Goal: Check status: Check status

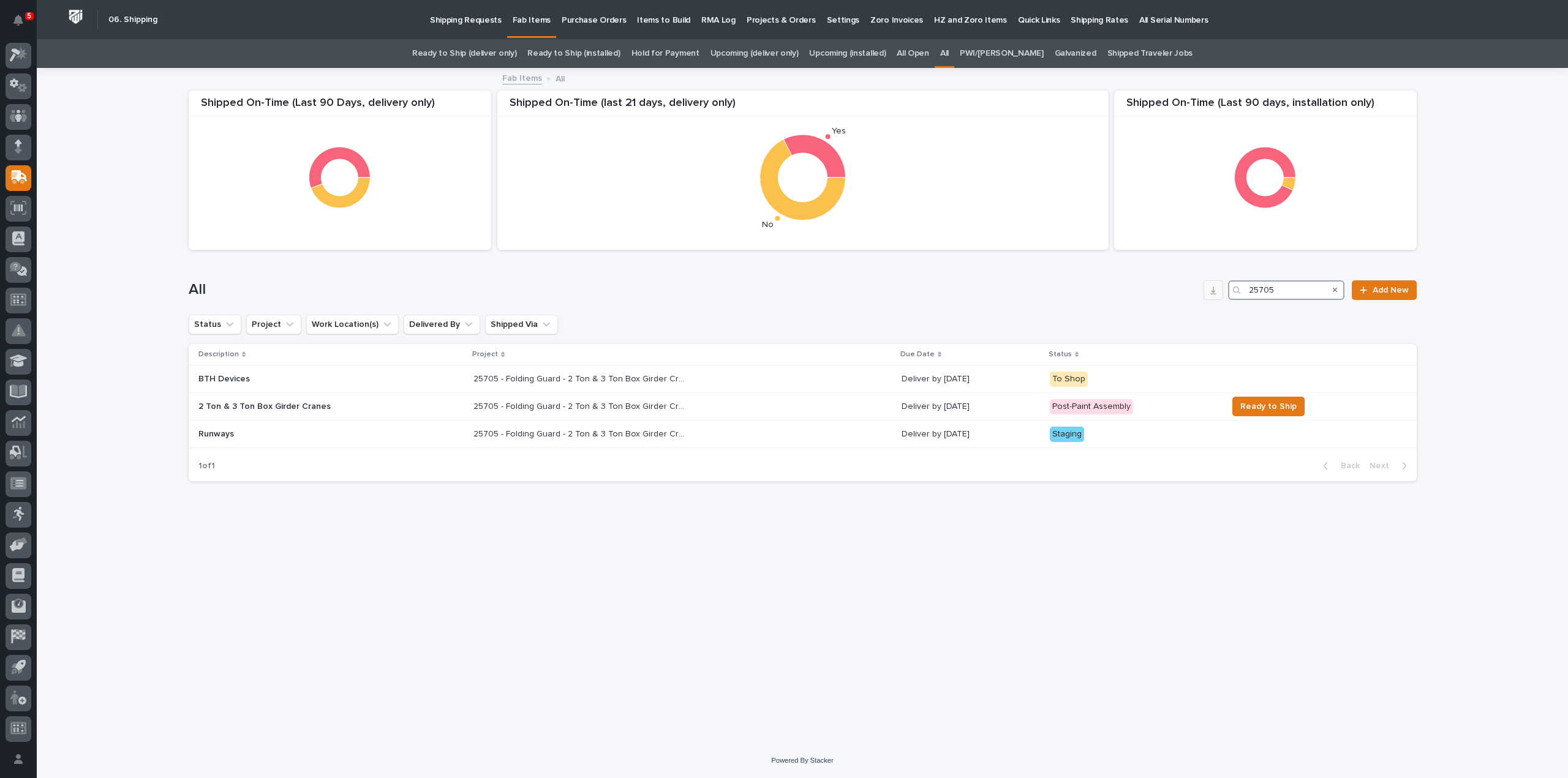
drag, startPoint x: 1279, startPoint y: 292, endPoint x: 1208, endPoint y: 289, distance: 71.1
click at [1210, 291] on div "All 25705 Add New" at bounding box center [803, 290] width 1228 height 19
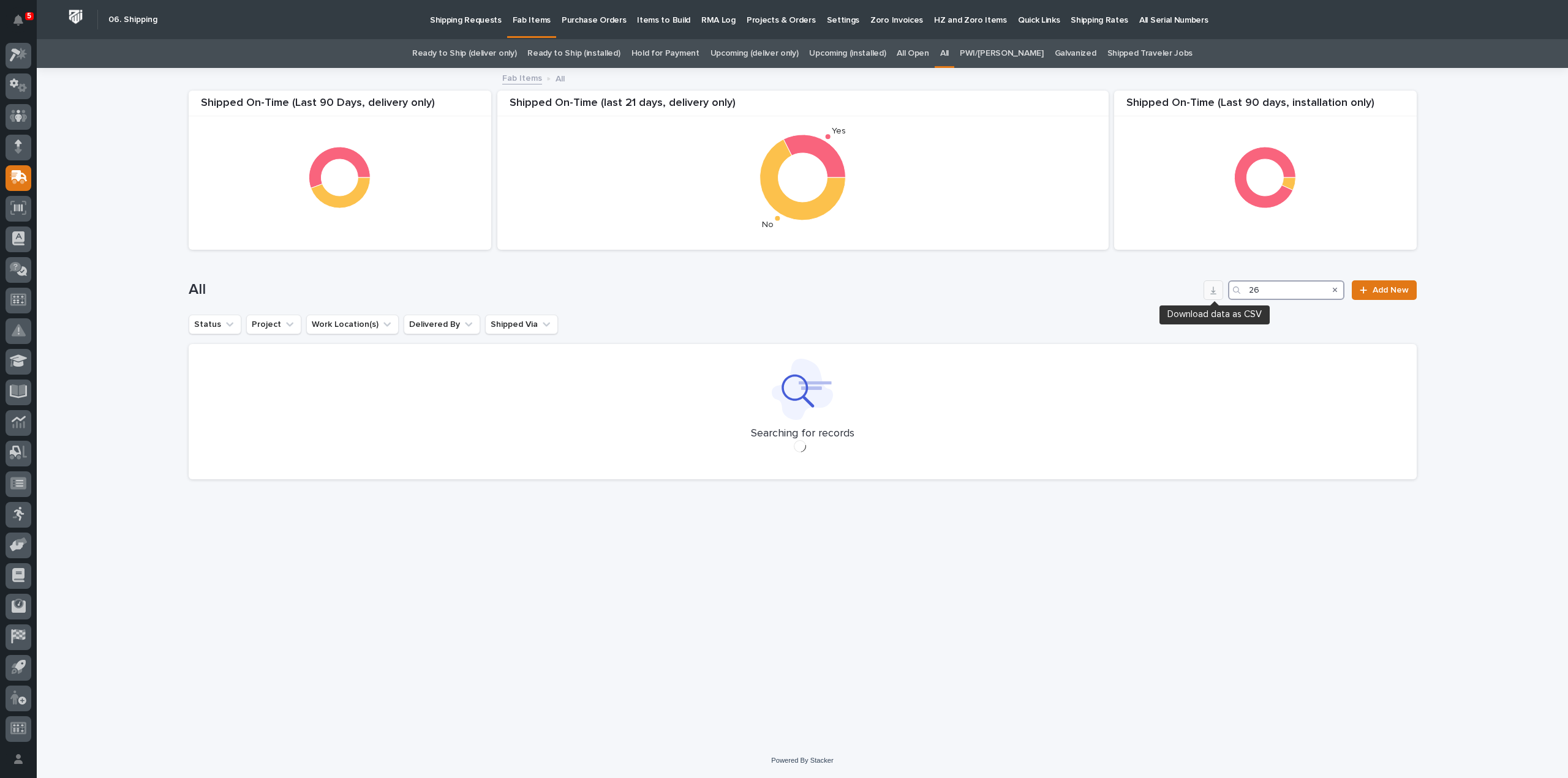
type input "2"
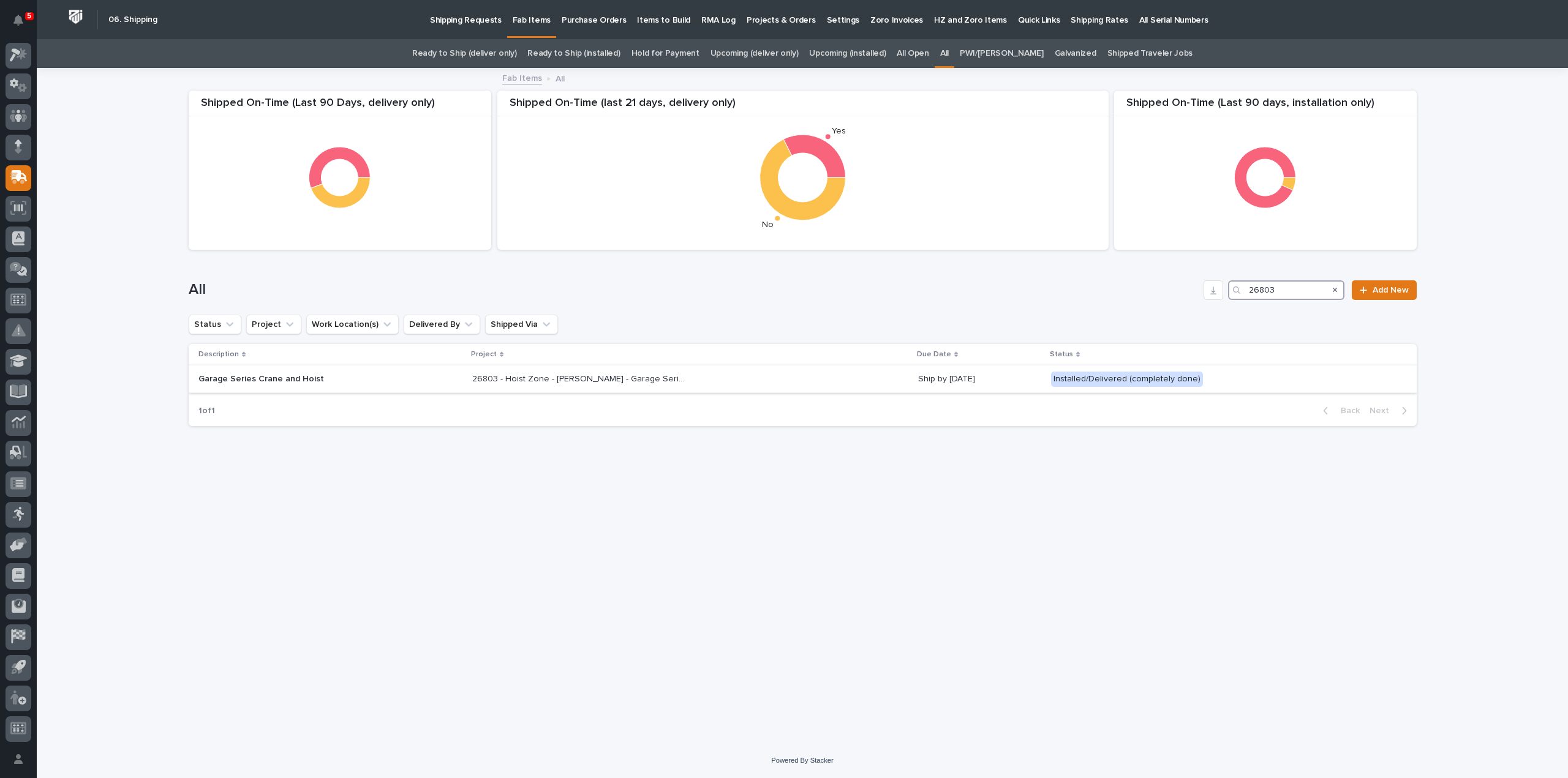
type input "26803"
click at [557, 375] on p "26803 - Hoist Zone - [PERSON_NAME] - Garage Series Crane" at bounding box center [581, 378] width 217 height 13
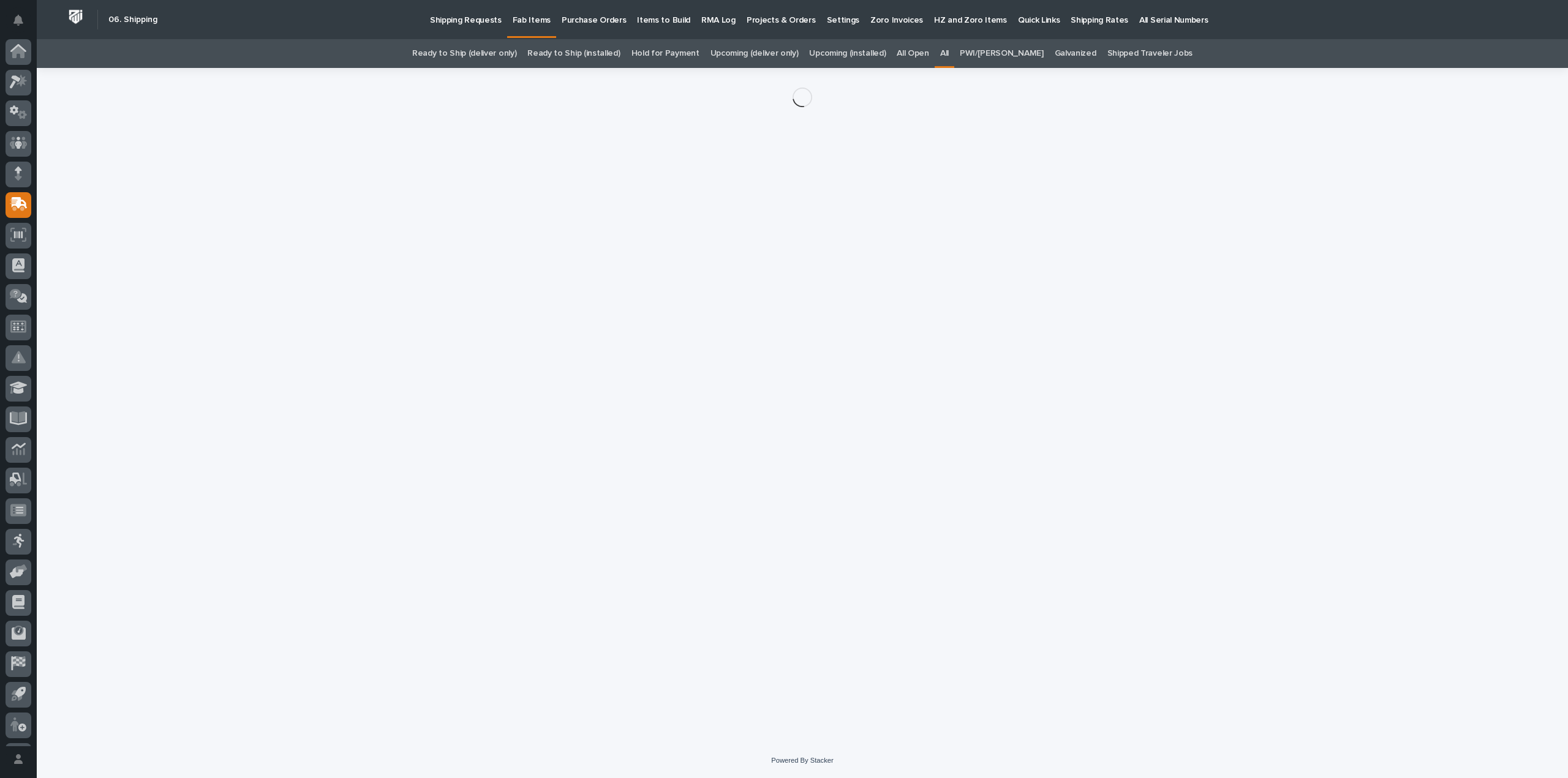
scroll to position [27, 0]
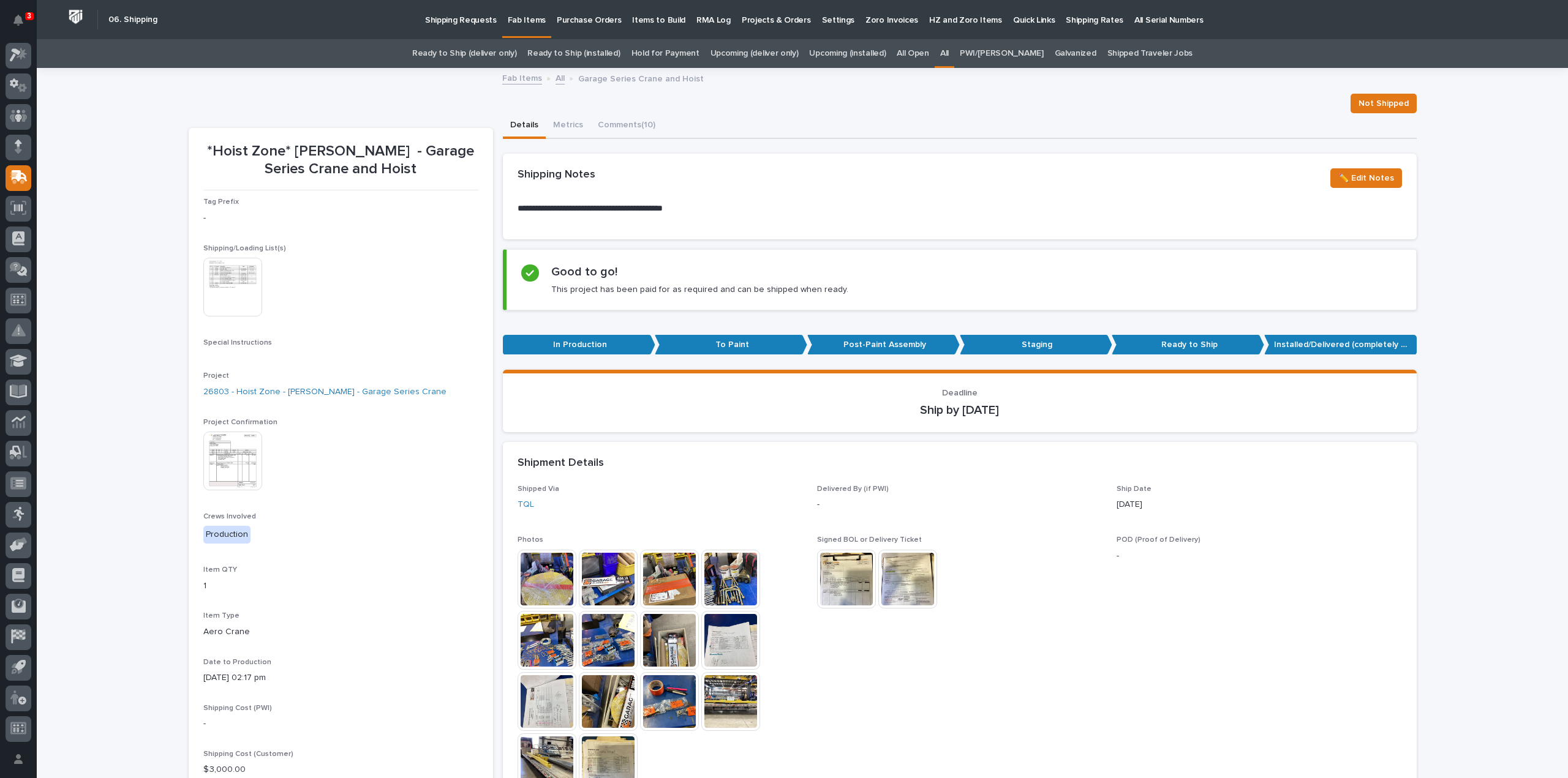
click at [222, 293] on img at bounding box center [233, 288] width 59 height 59
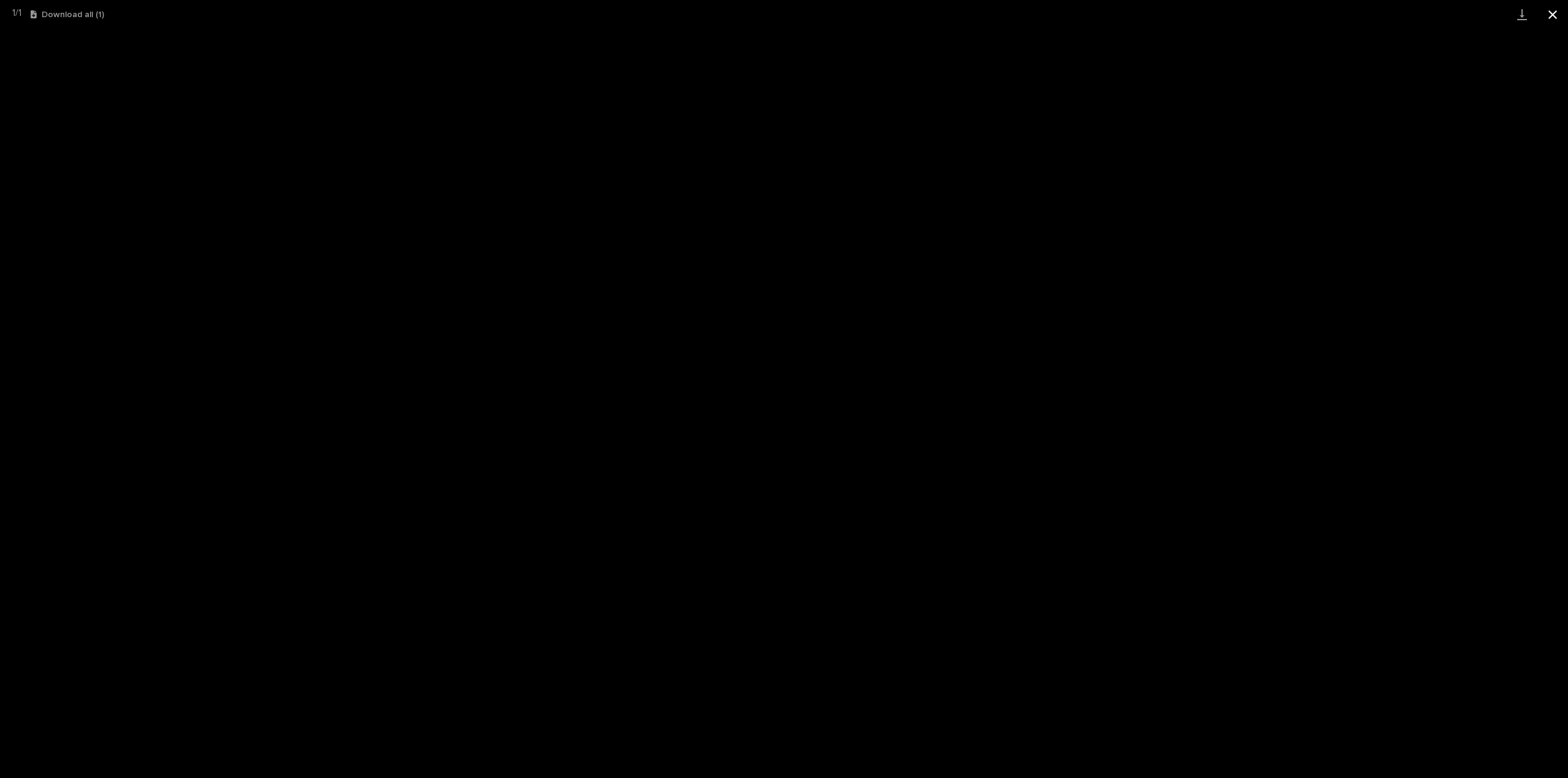
click at [1552, 16] on button "Close gallery" at bounding box center [1552, 14] width 31 height 29
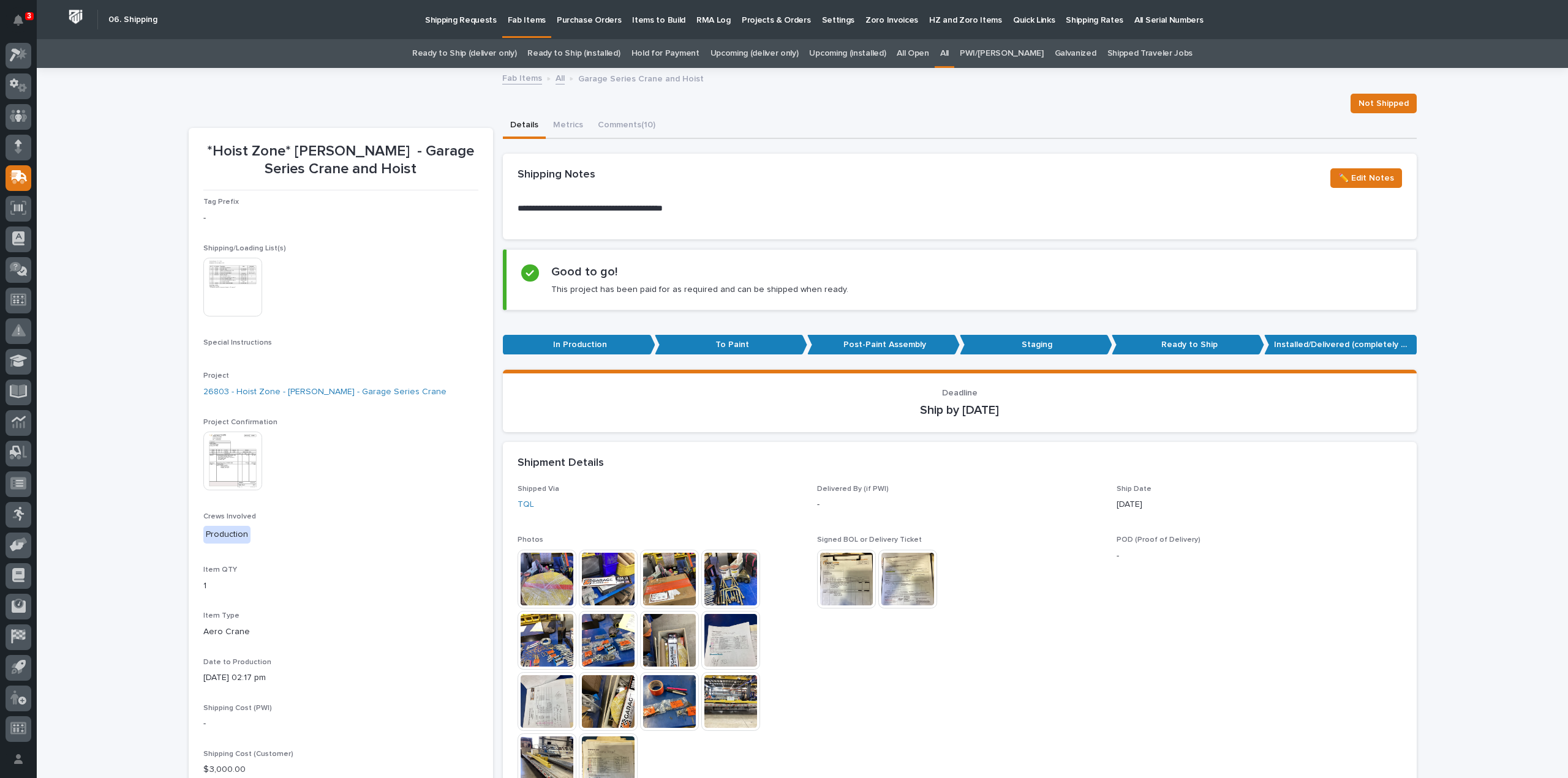
click at [536, 580] on img at bounding box center [547, 579] width 59 height 59
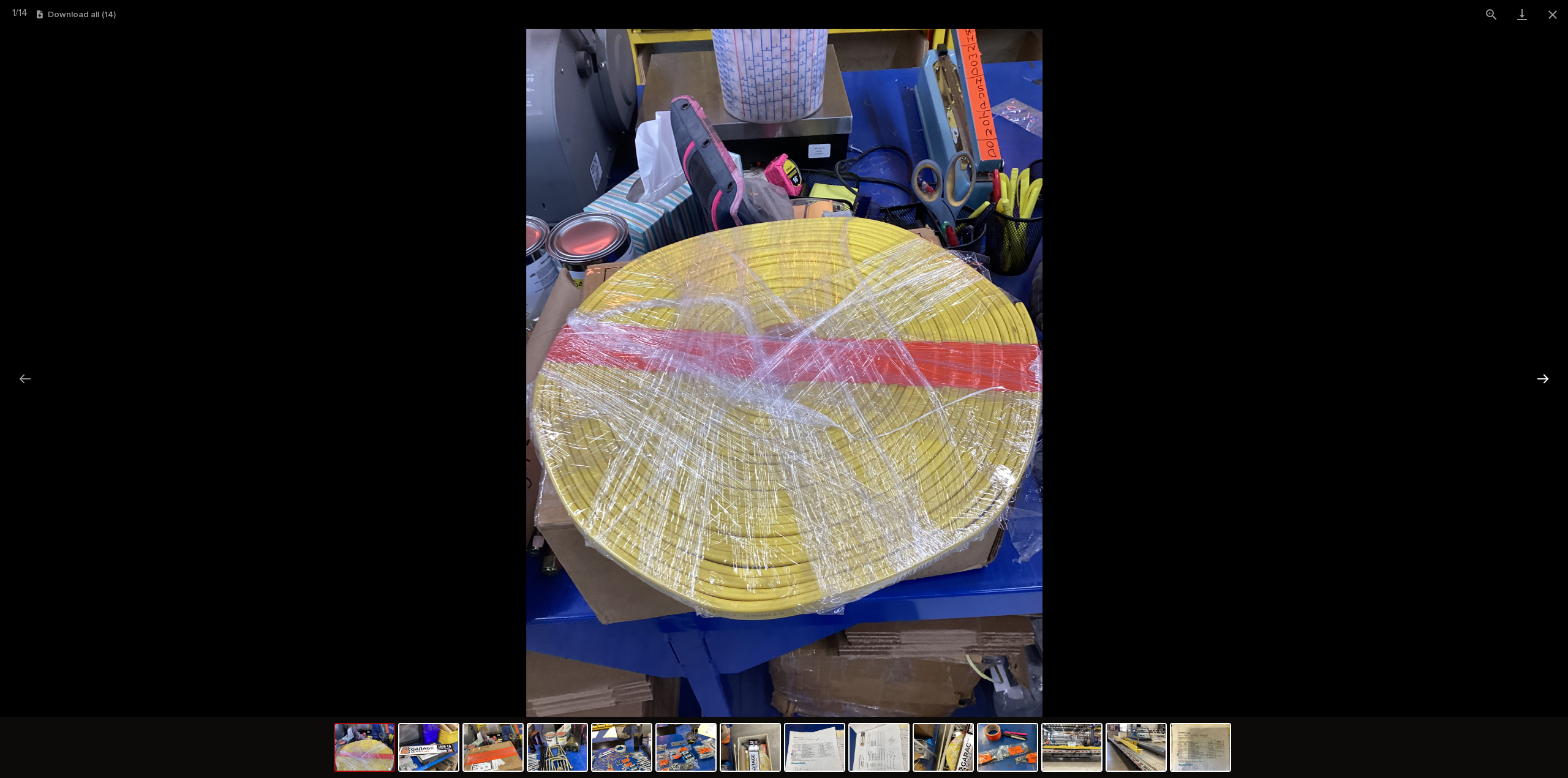
click at [1549, 378] on button "Next slide" at bounding box center [1543, 378] width 26 height 24
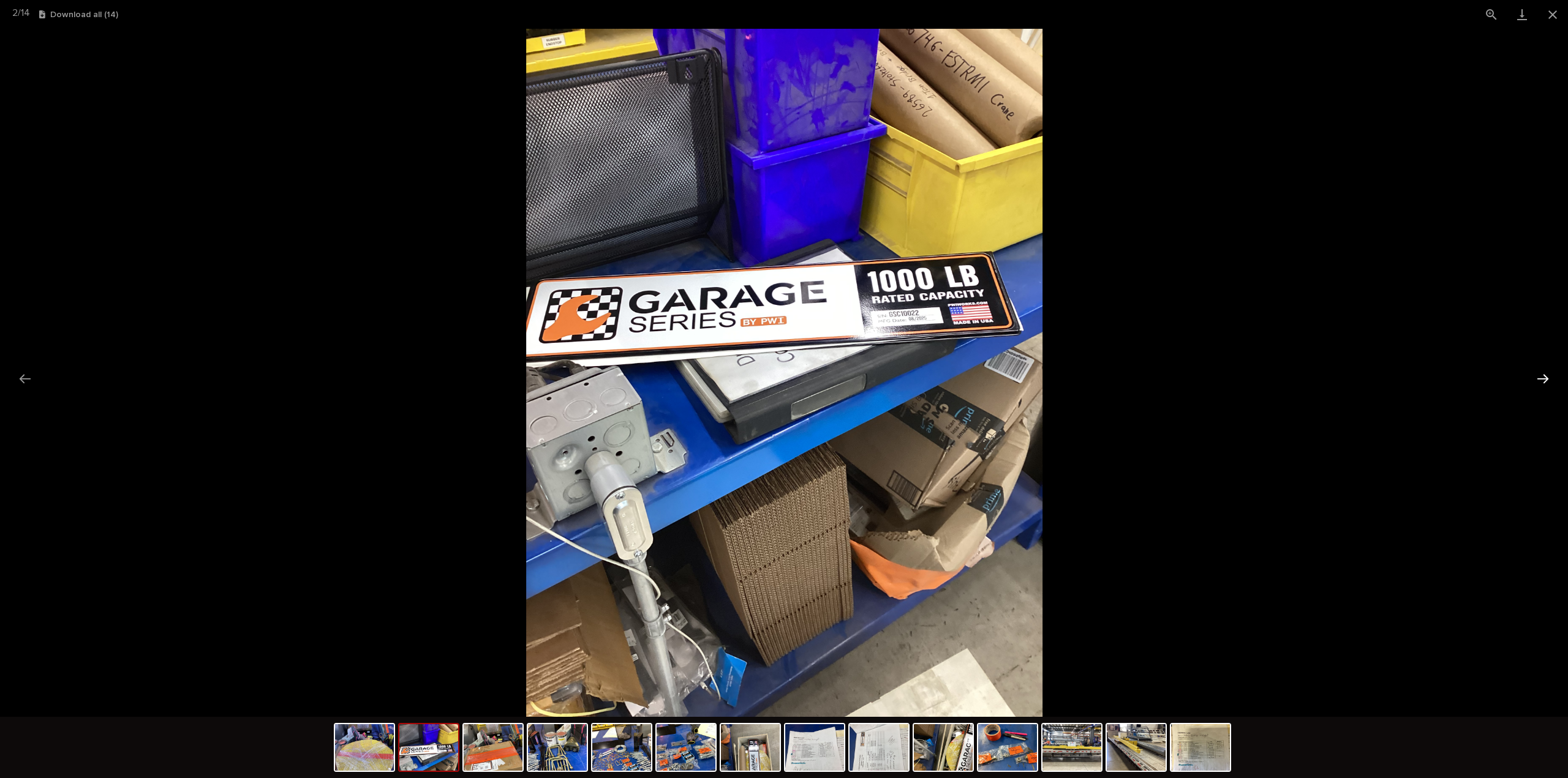
click at [1549, 378] on button "Next slide" at bounding box center [1543, 378] width 26 height 24
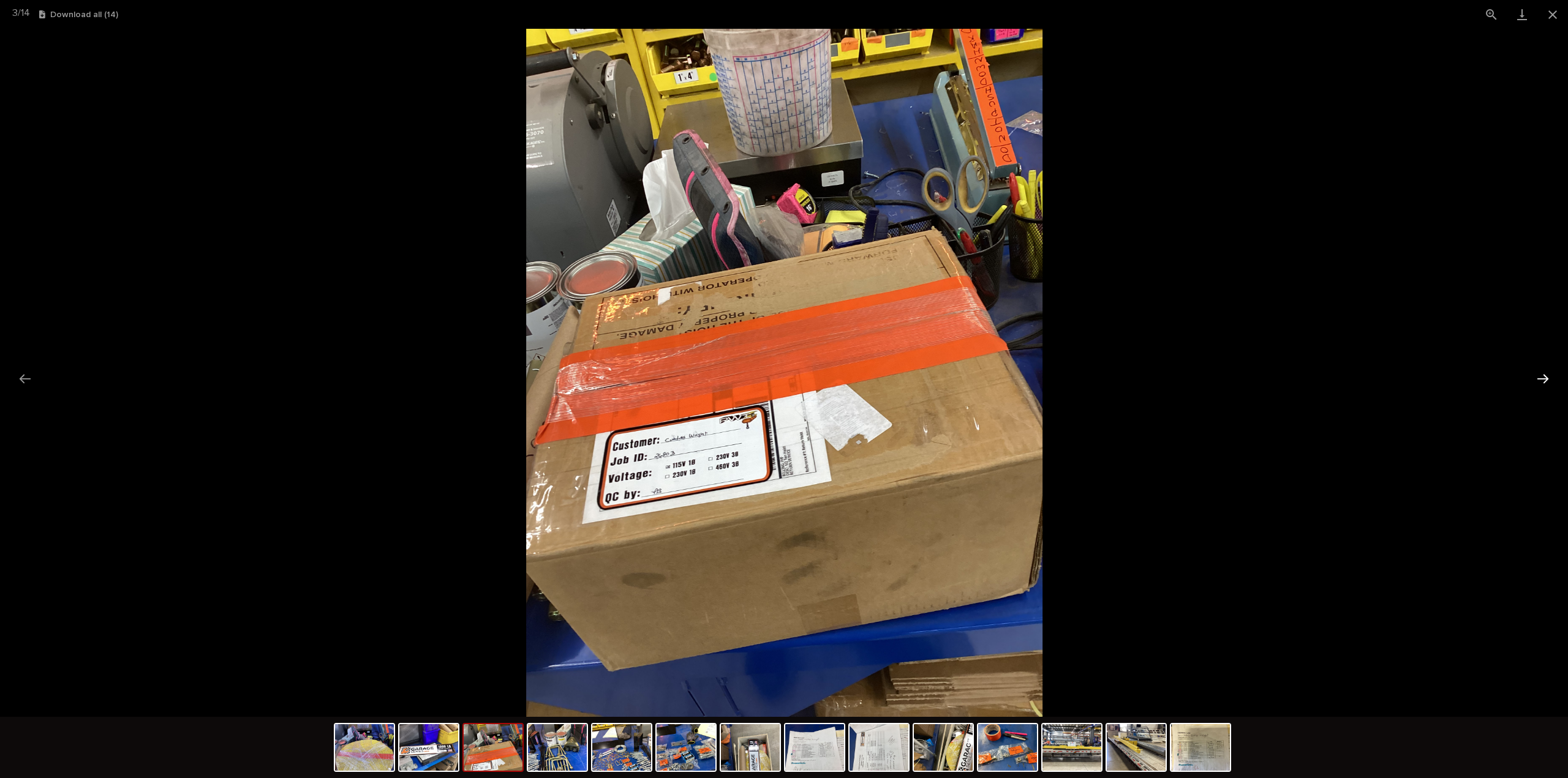
click at [1549, 378] on button "Next slide" at bounding box center [1543, 378] width 26 height 24
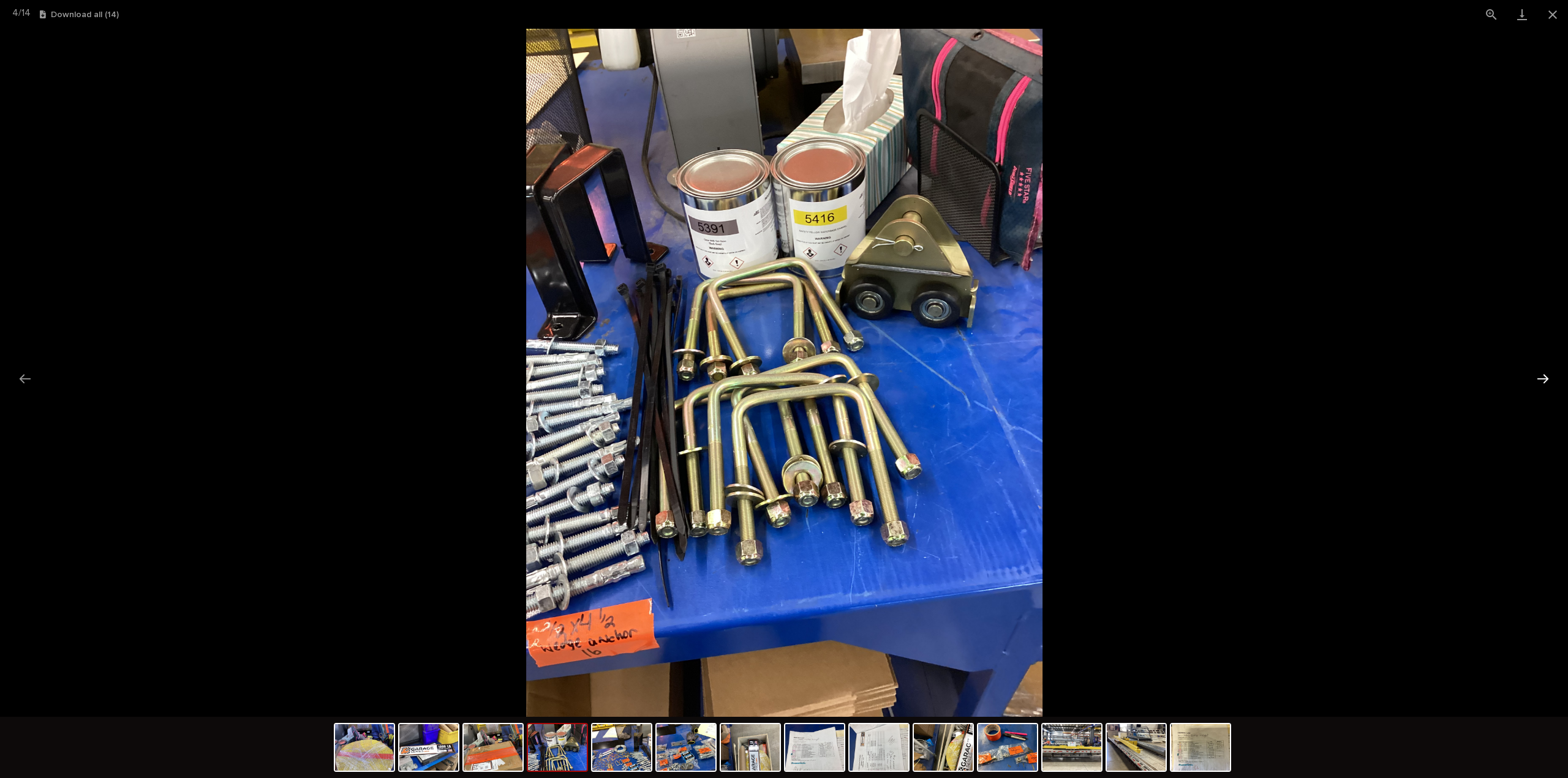
click at [1549, 378] on button "Next slide" at bounding box center [1543, 378] width 26 height 24
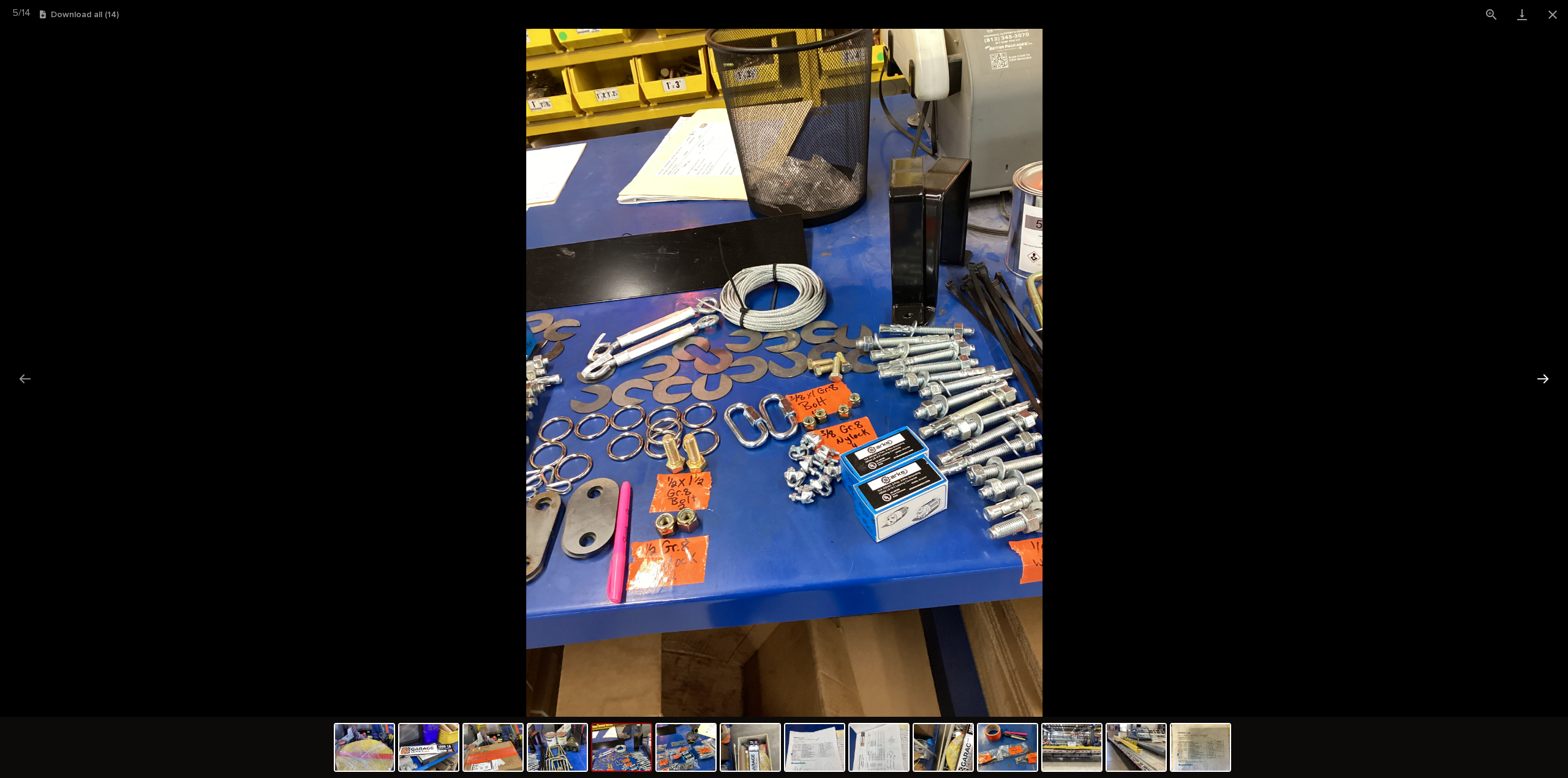
click at [1549, 378] on button "Next slide" at bounding box center [1543, 378] width 26 height 24
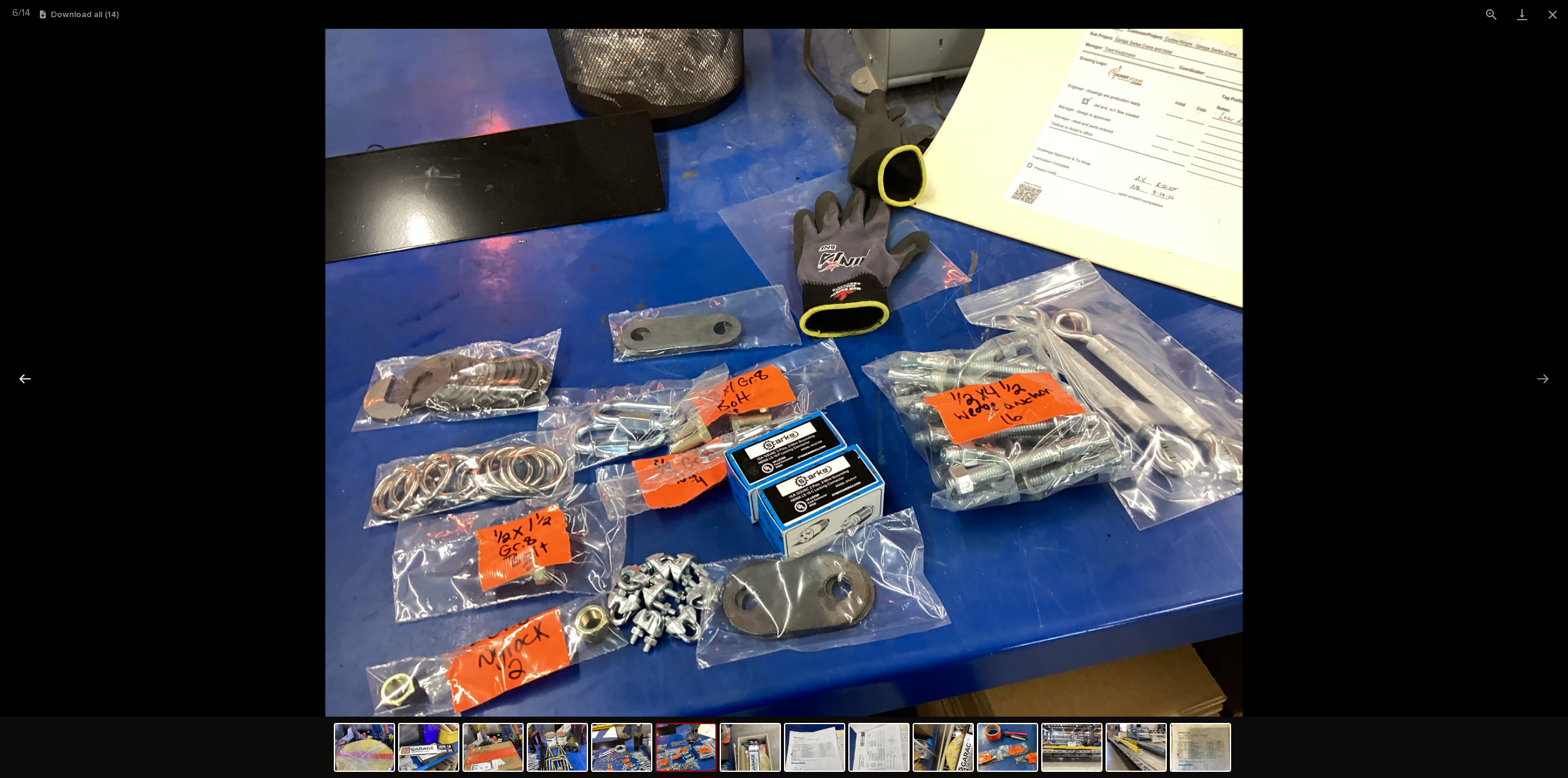
click at [24, 376] on button "Previous slide" at bounding box center [25, 378] width 26 height 24
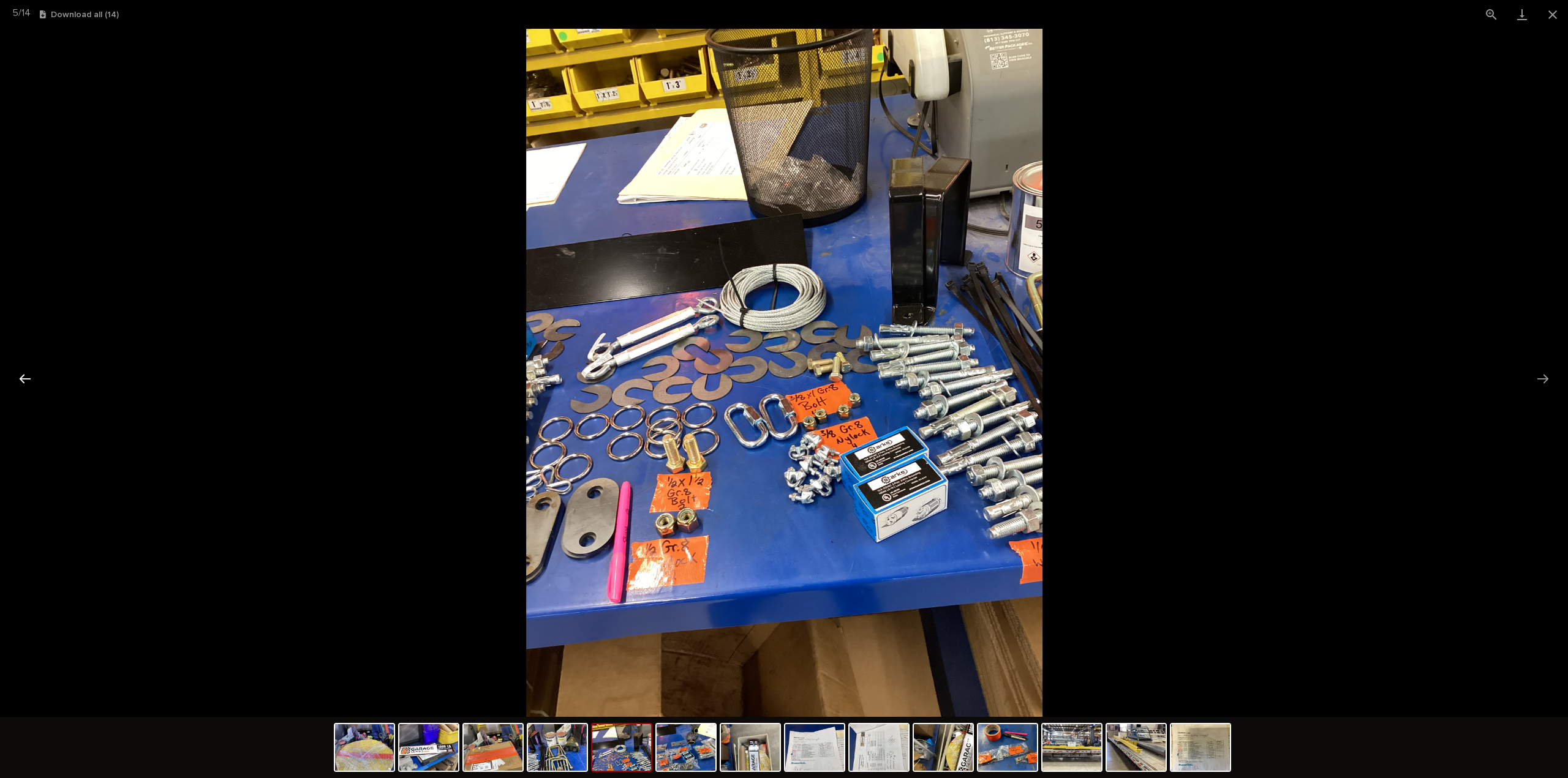
click at [24, 376] on button "Previous slide" at bounding box center [25, 378] width 26 height 24
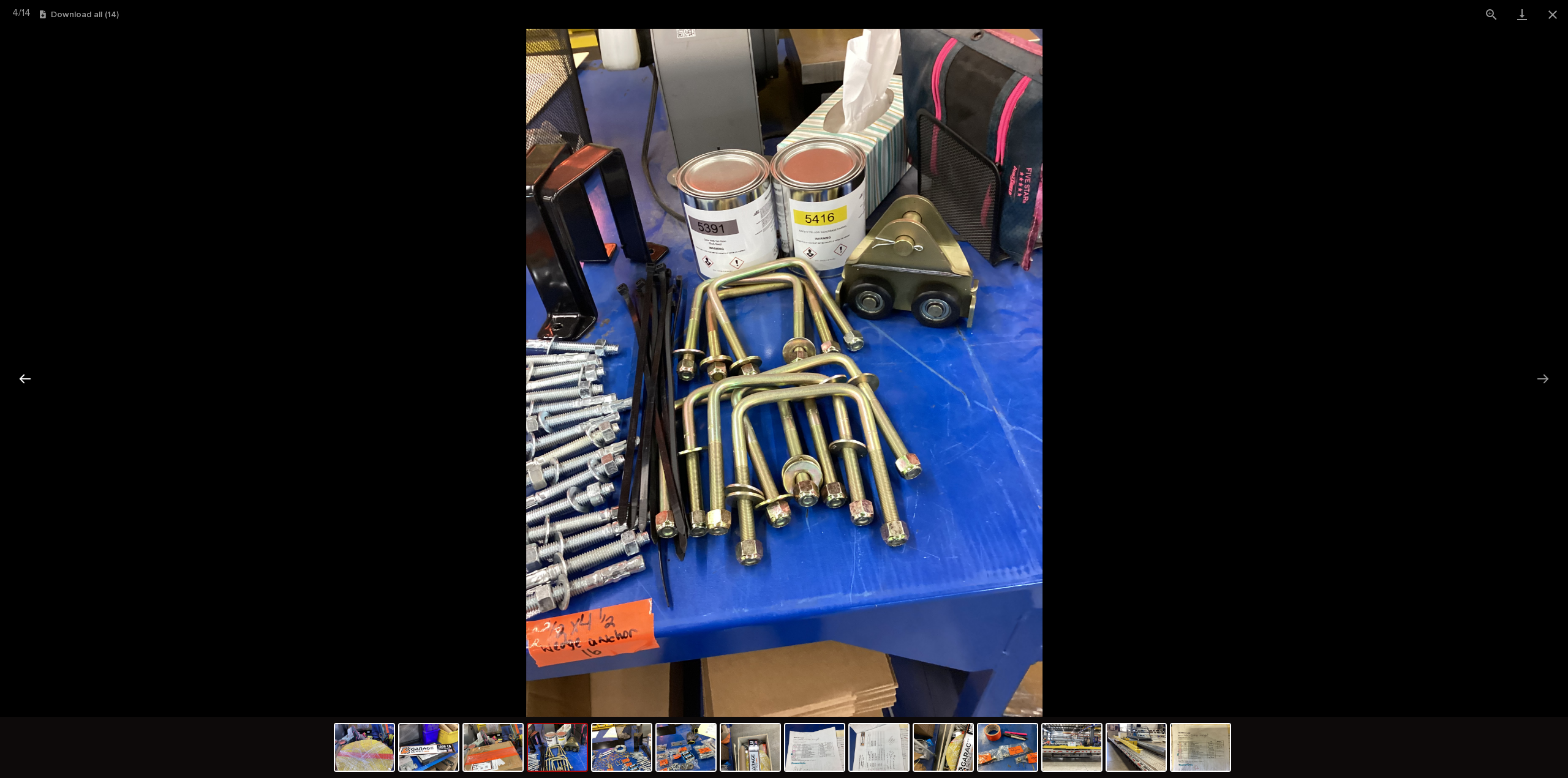
click at [24, 376] on button "Previous slide" at bounding box center [25, 378] width 26 height 24
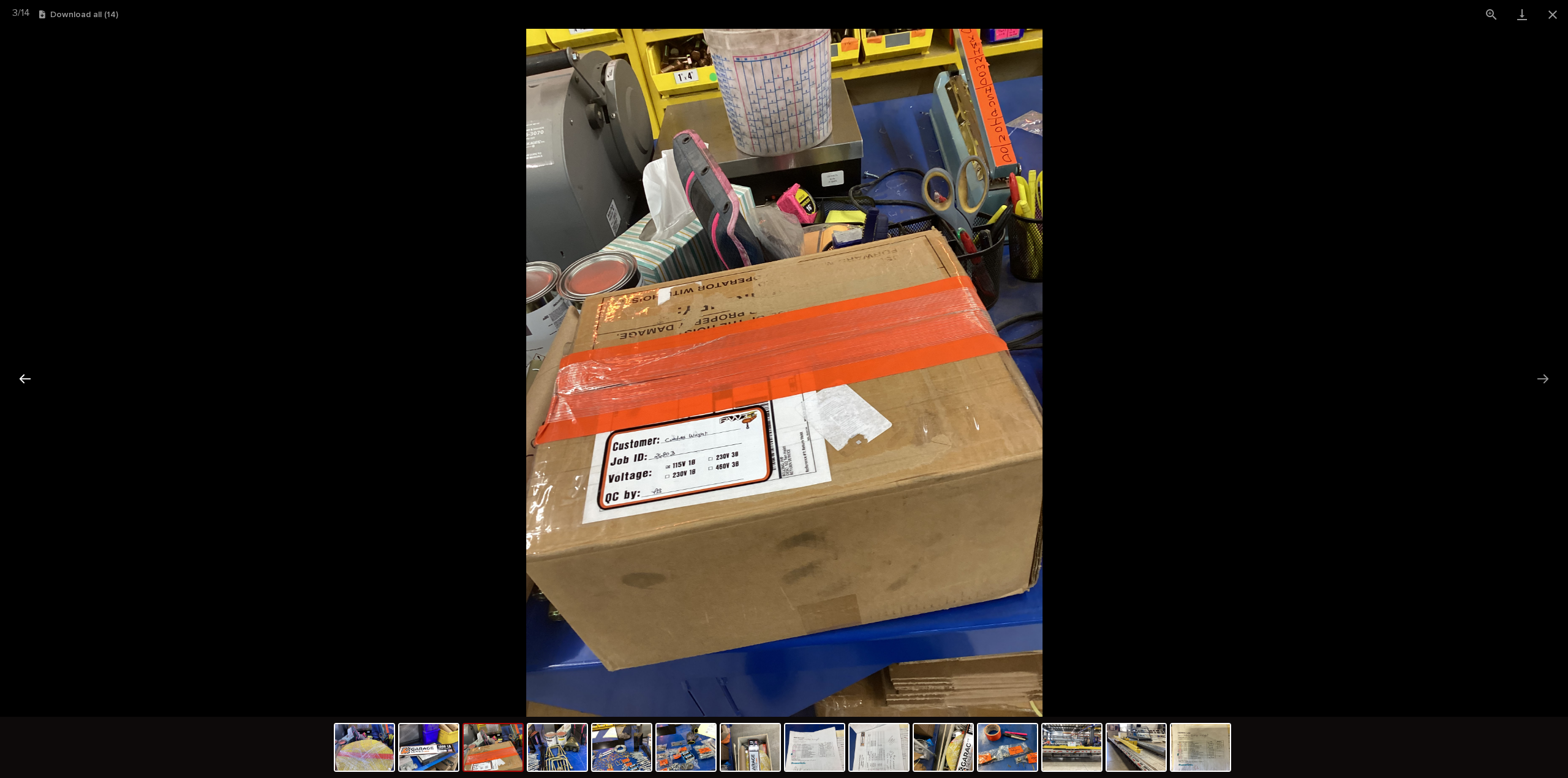
click at [24, 376] on button "Previous slide" at bounding box center [25, 378] width 26 height 24
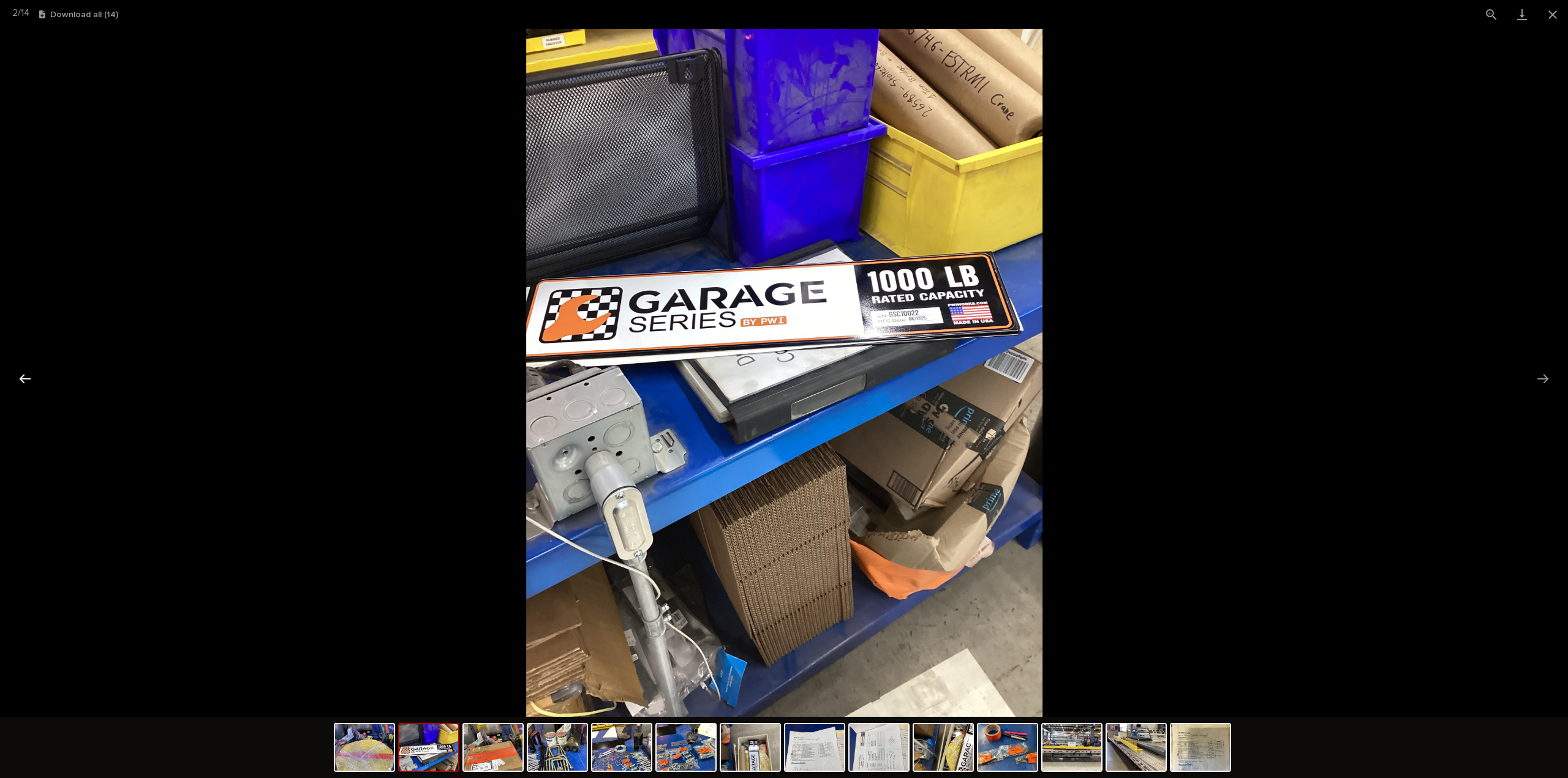
click at [24, 376] on button "Previous slide" at bounding box center [25, 378] width 26 height 24
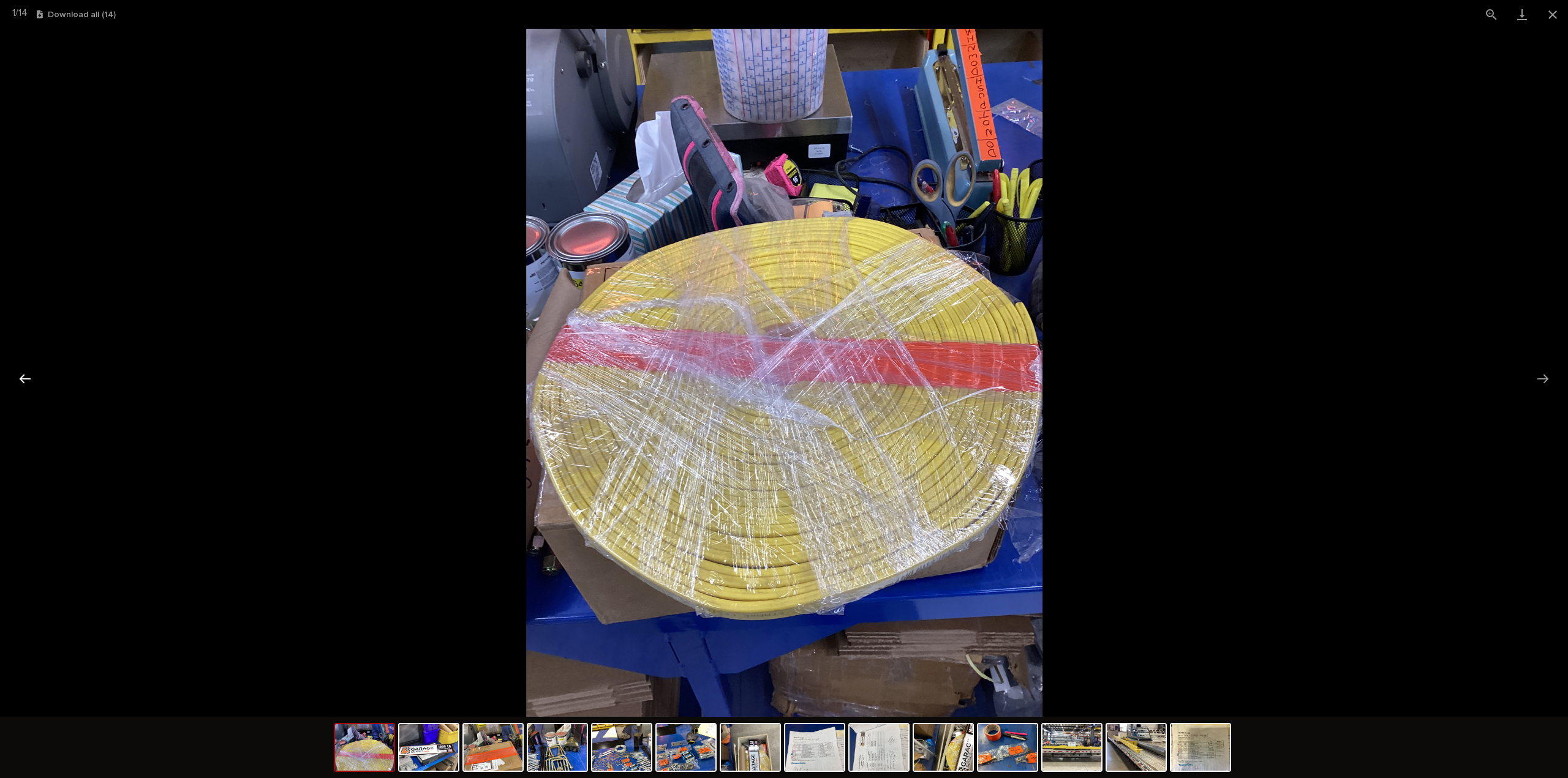
click at [24, 376] on button "Previous slide" at bounding box center [25, 378] width 26 height 24
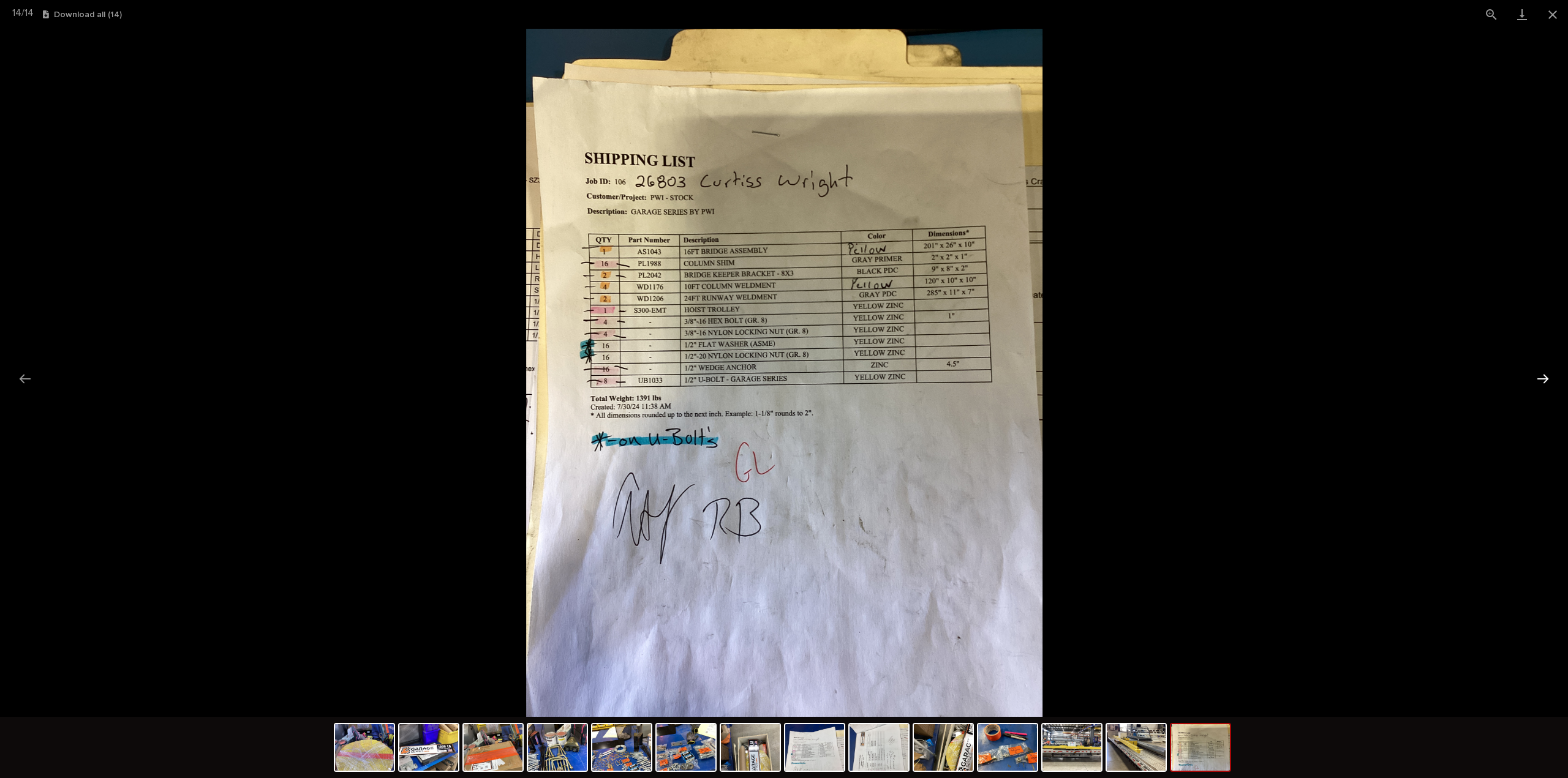
click at [1538, 379] on button "Next slide" at bounding box center [1543, 378] width 26 height 24
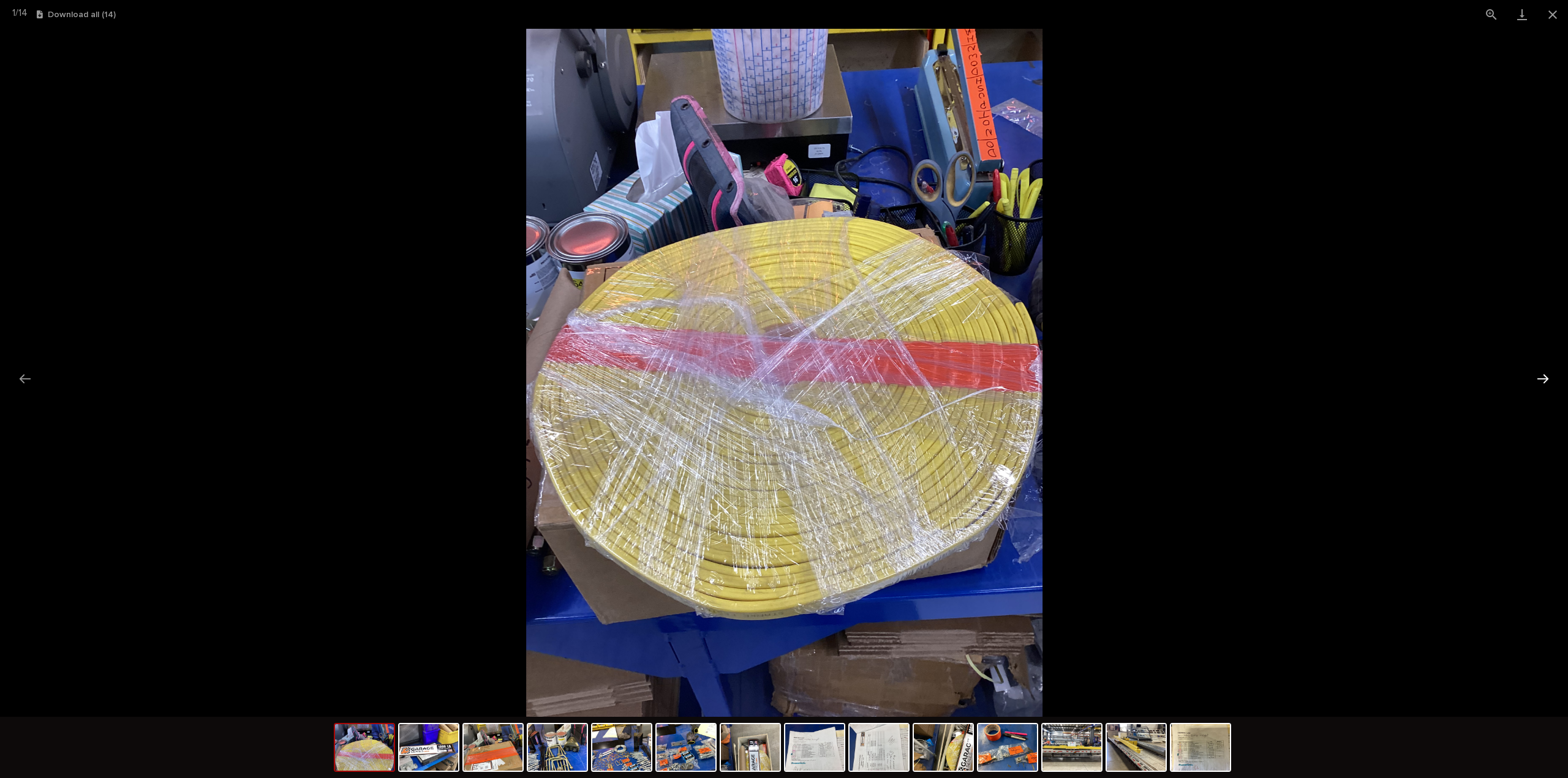
click at [1547, 376] on button "Next slide" at bounding box center [1543, 378] width 26 height 24
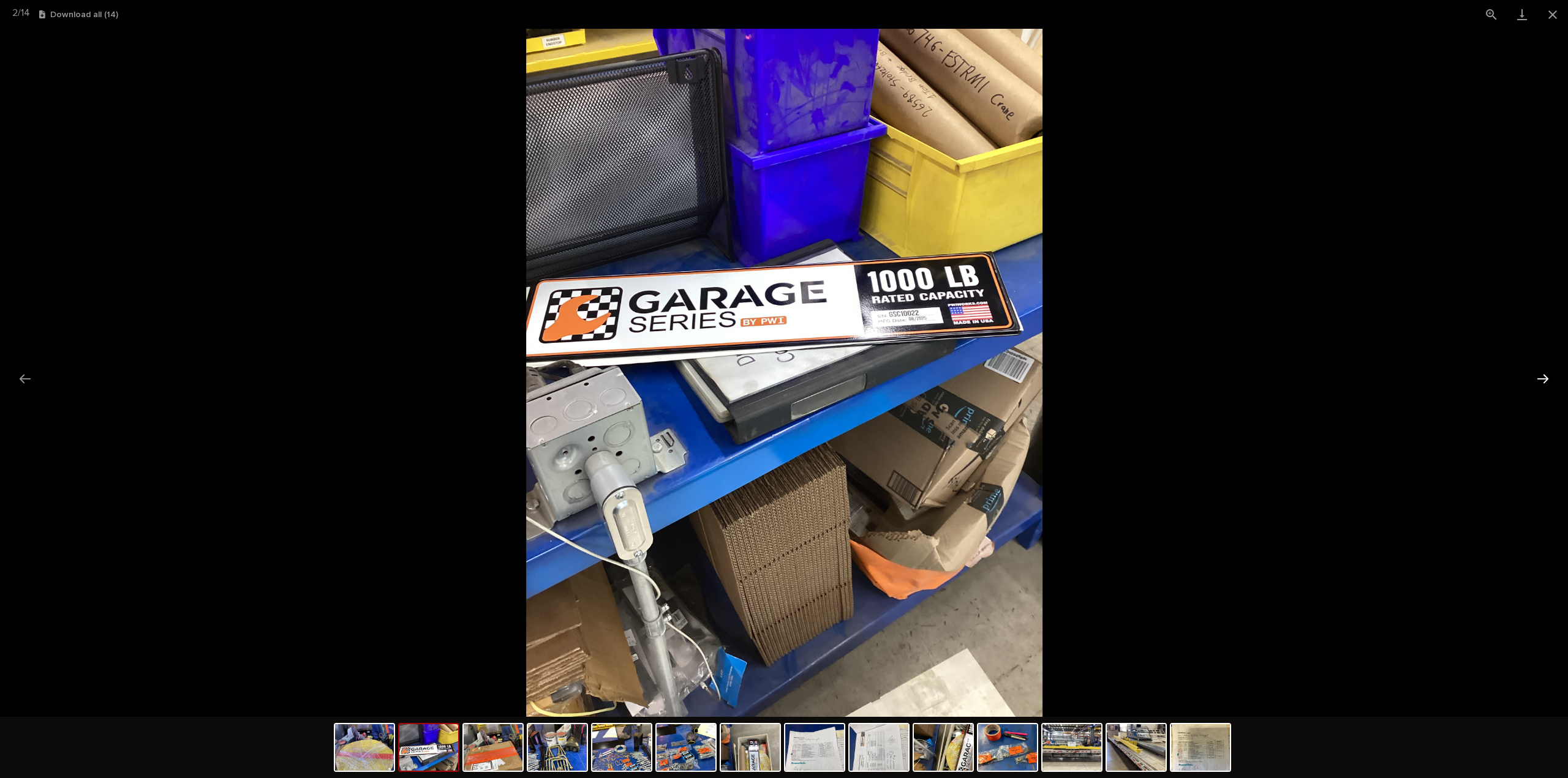
click at [1547, 376] on button "Next slide" at bounding box center [1543, 378] width 26 height 24
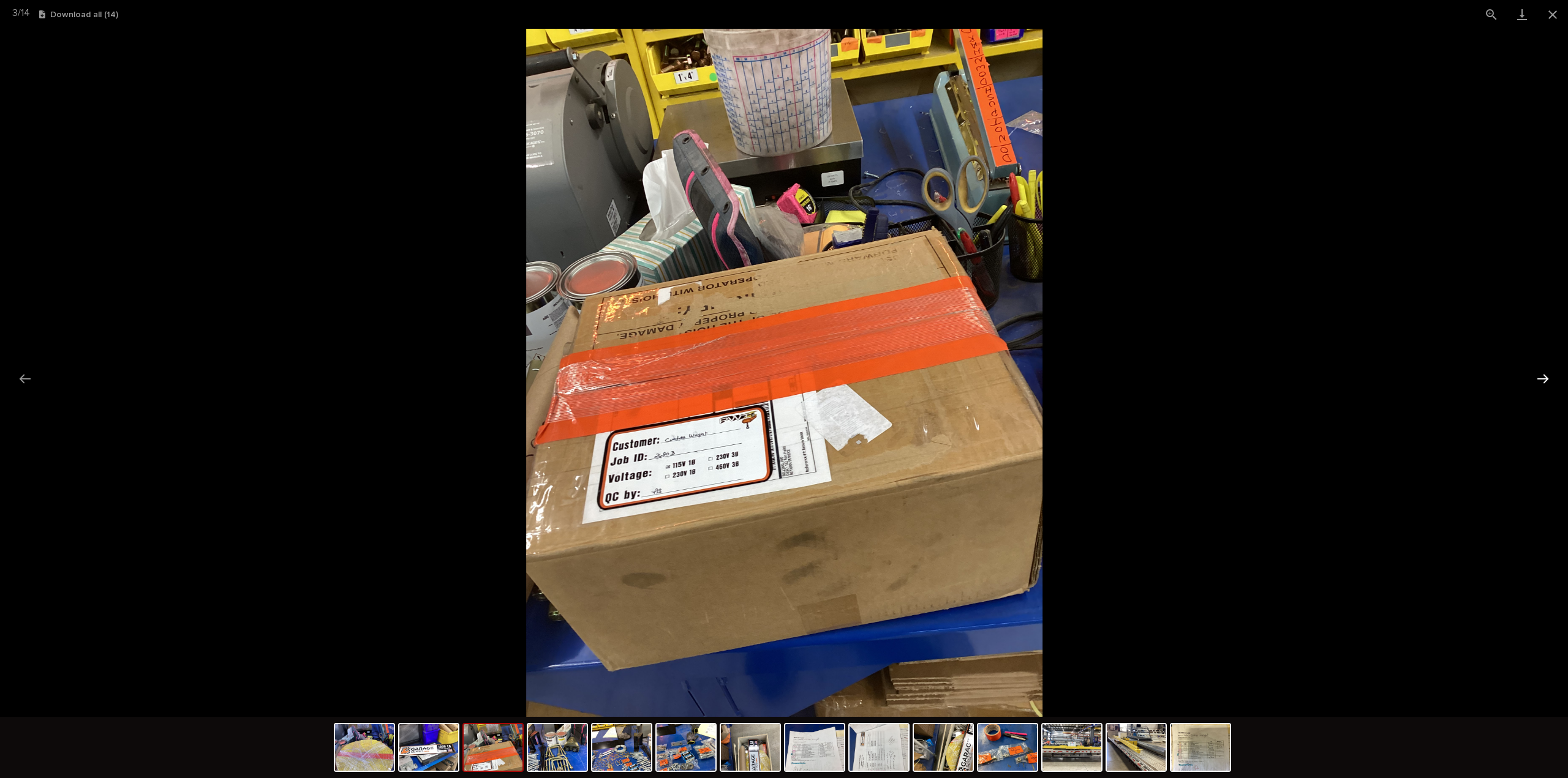
click at [1547, 376] on button "Next slide" at bounding box center [1543, 378] width 26 height 24
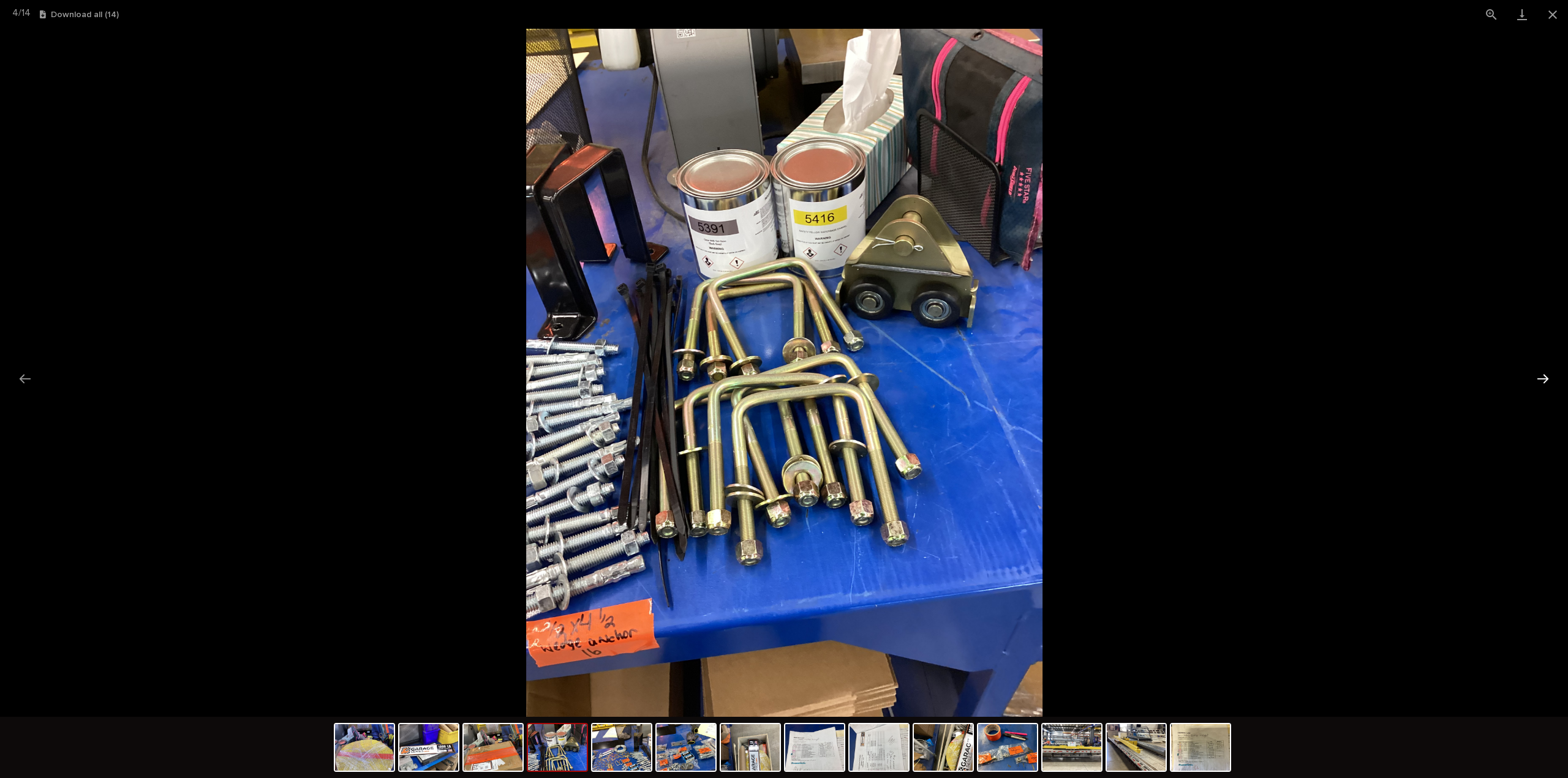
click at [1547, 376] on button "Next slide" at bounding box center [1543, 378] width 26 height 24
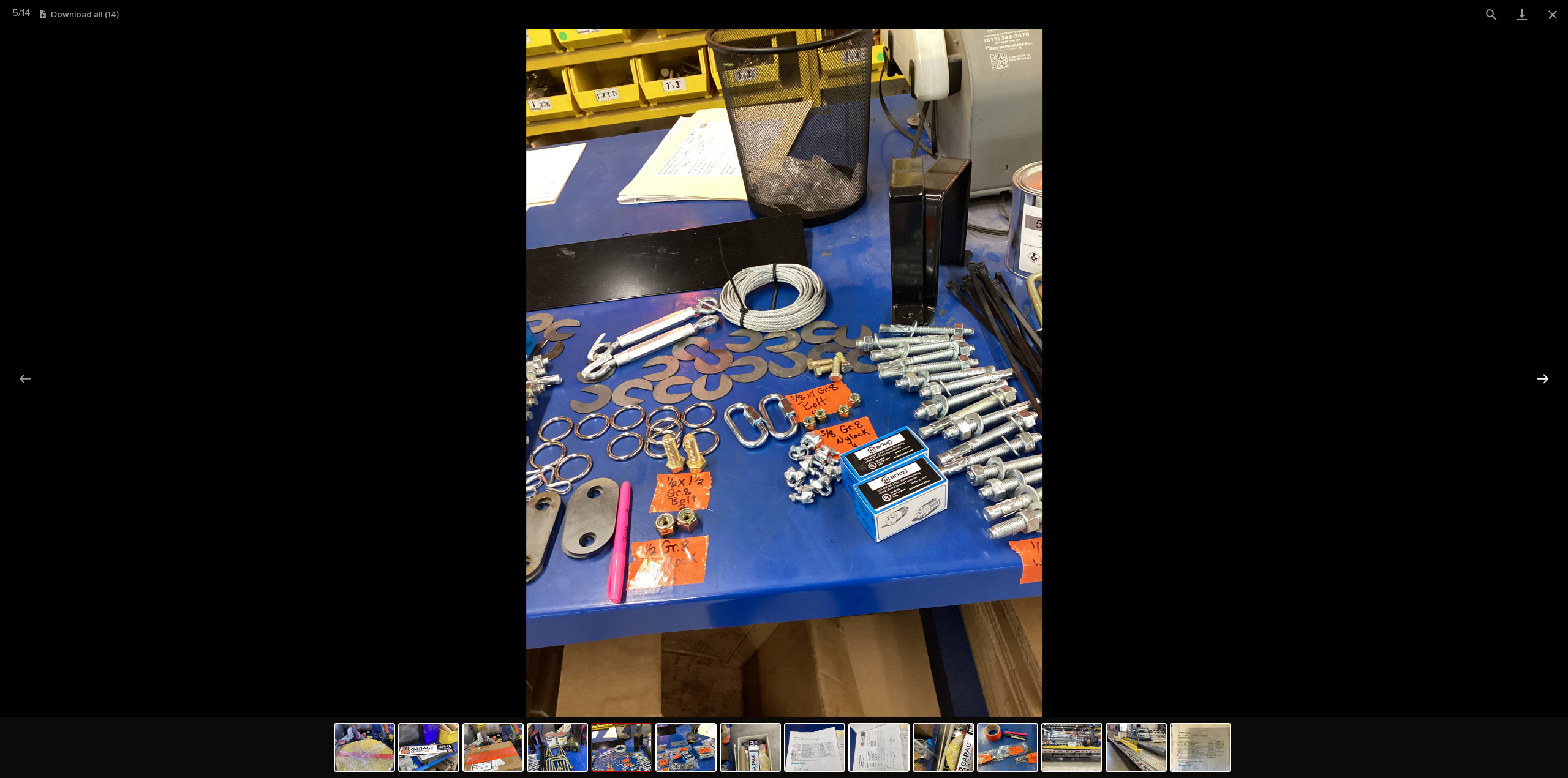
click at [1547, 376] on button "Next slide" at bounding box center [1543, 378] width 26 height 24
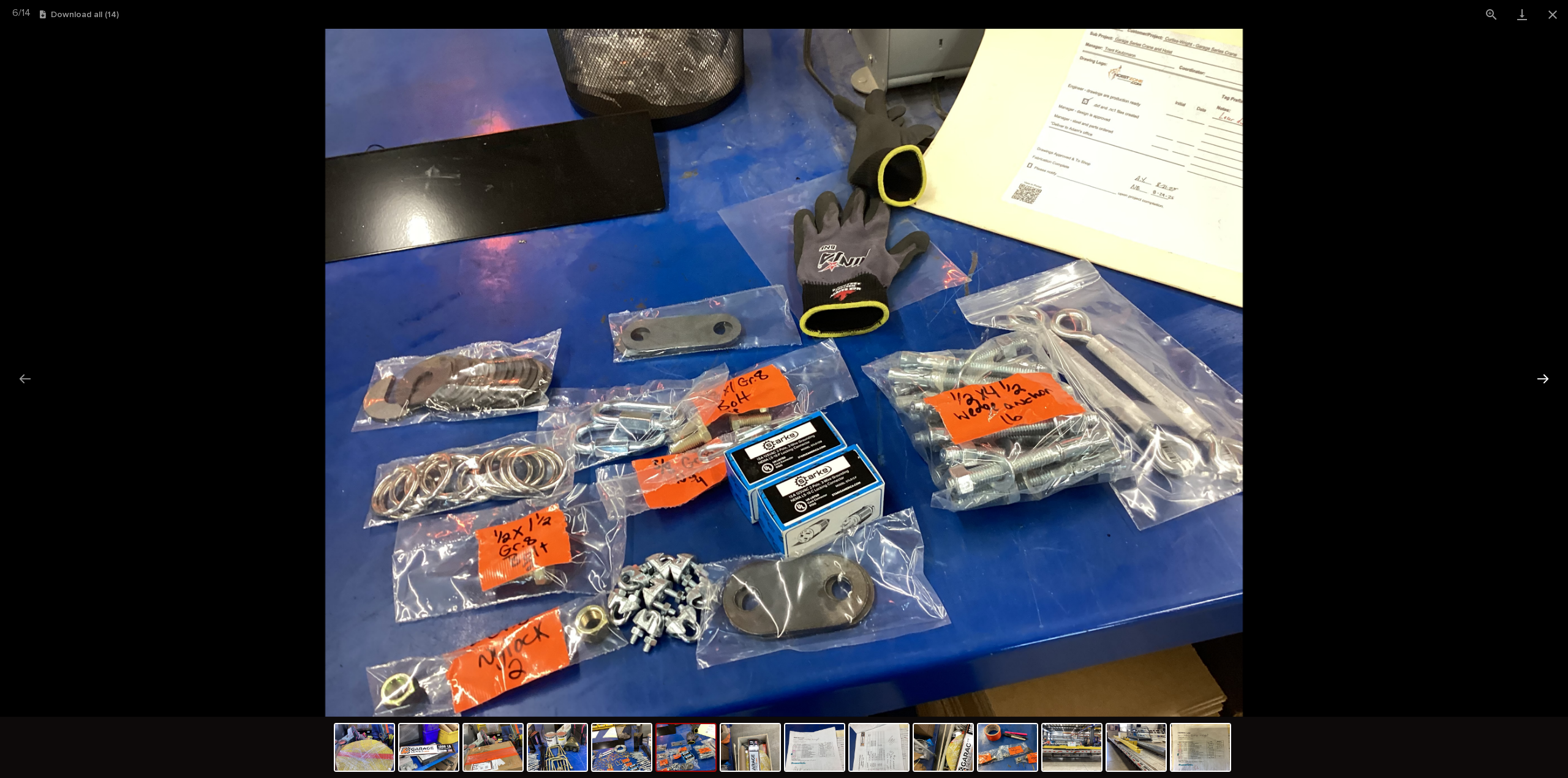
click at [1547, 376] on button "Next slide" at bounding box center [1543, 378] width 26 height 24
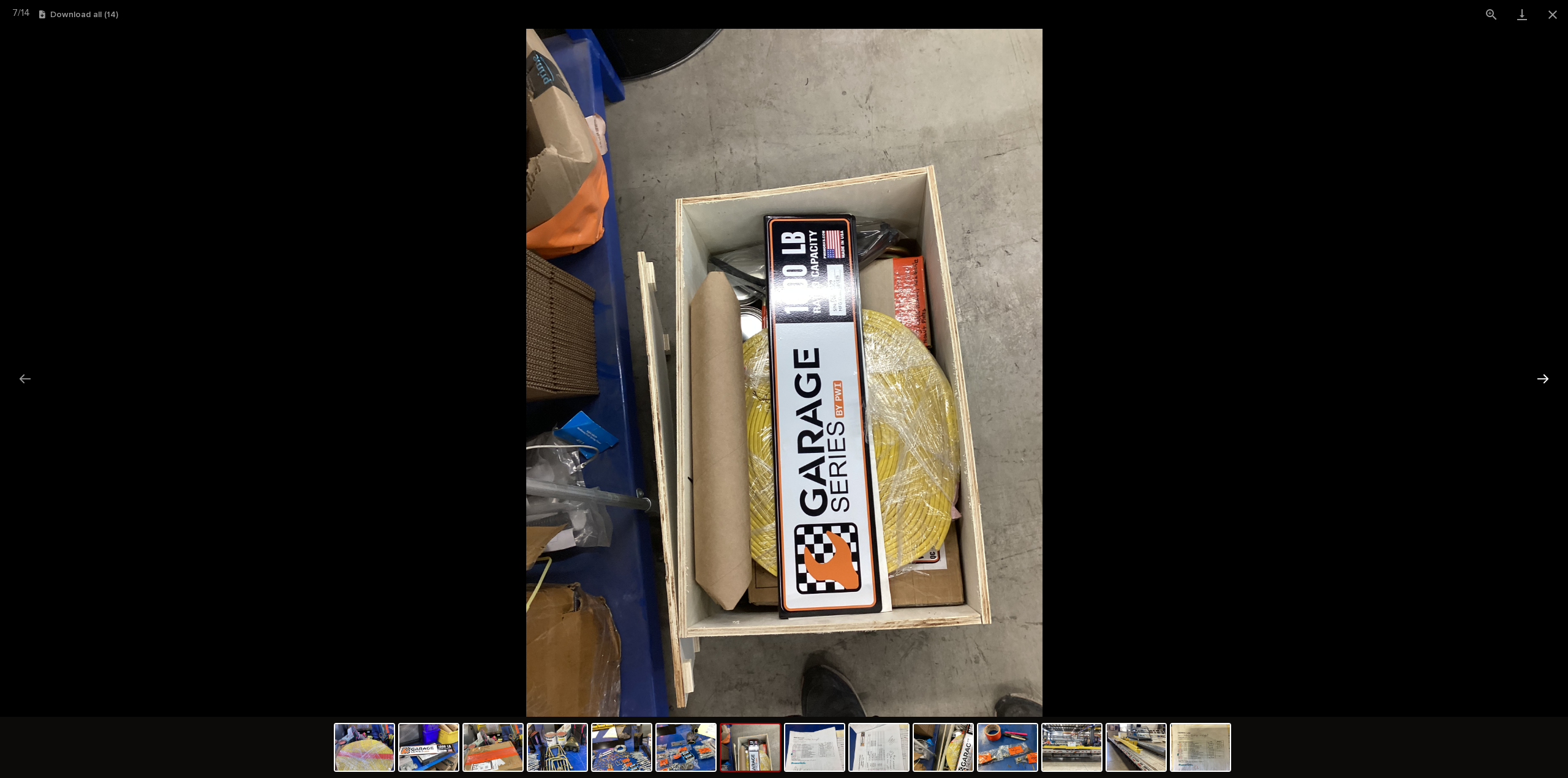
click at [1547, 376] on button "Next slide" at bounding box center [1543, 378] width 26 height 24
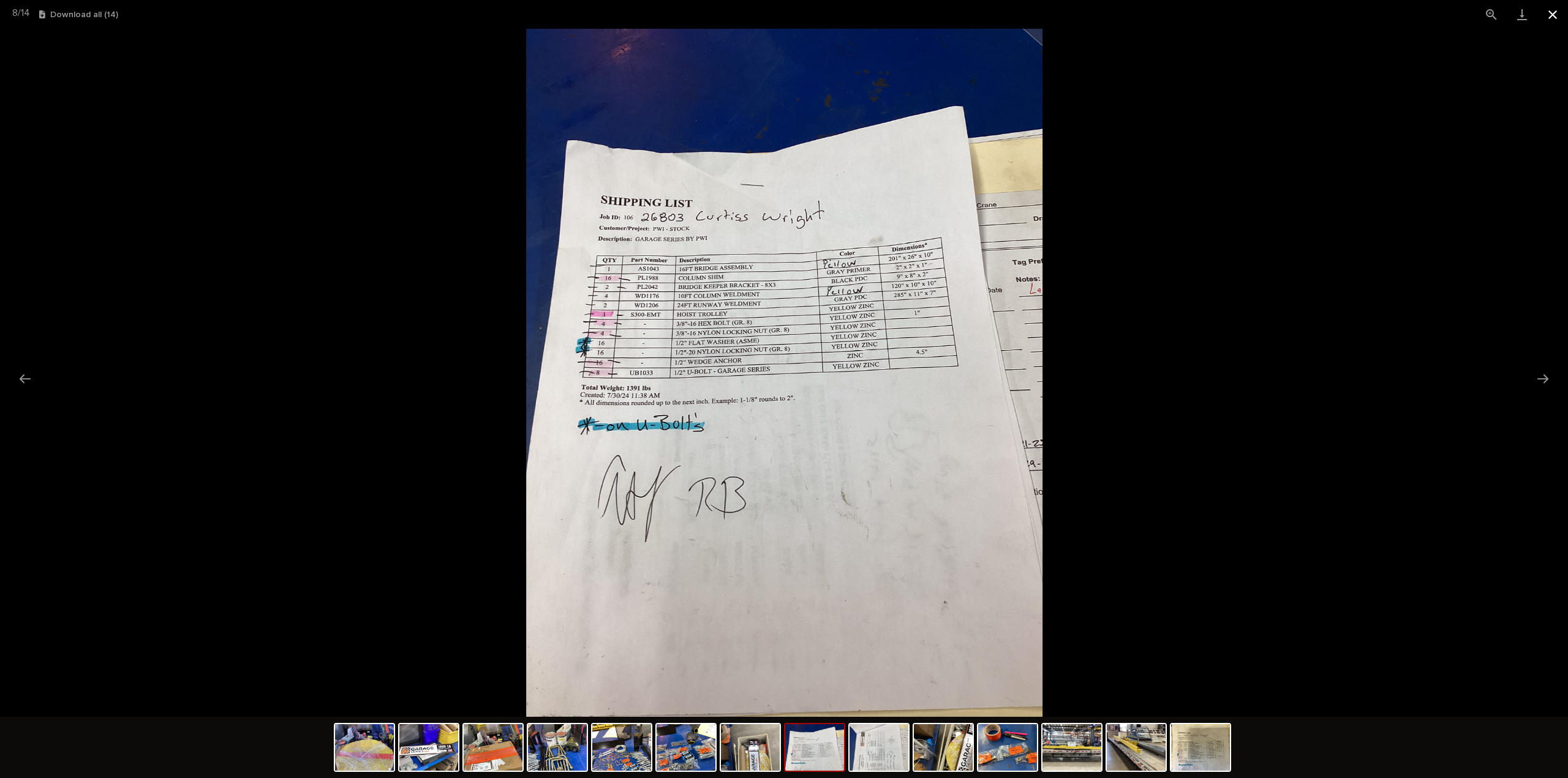
drag, startPoint x: 1555, startPoint y: 11, endPoint x: 1551, endPoint y: 1, distance: 10.8
click at [1556, 11] on button "Close gallery" at bounding box center [1552, 14] width 31 height 29
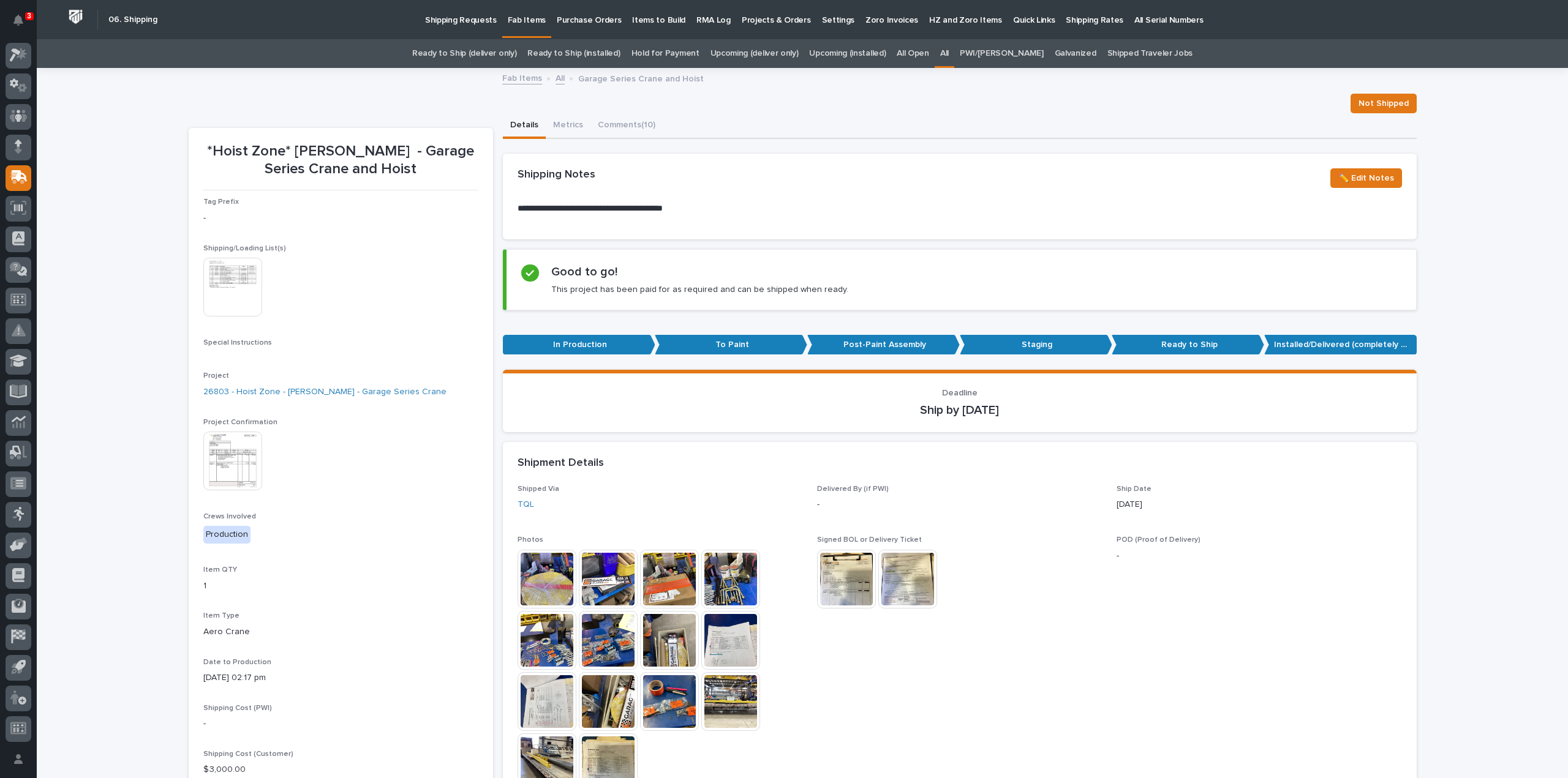
click at [241, 301] on img at bounding box center [233, 288] width 59 height 59
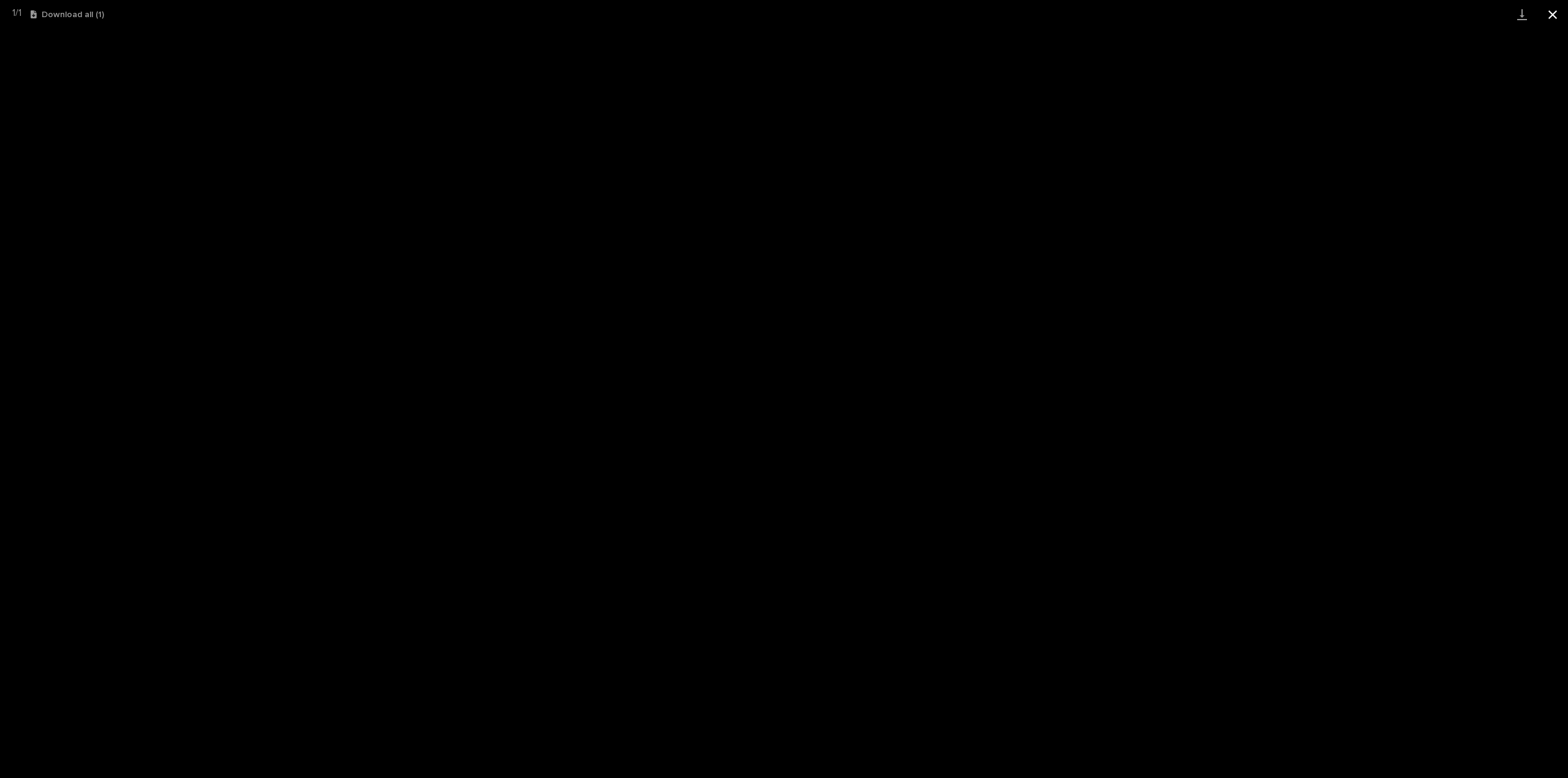
click at [1560, 18] on button "Close gallery" at bounding box center [1552, 14] width 31 height 29
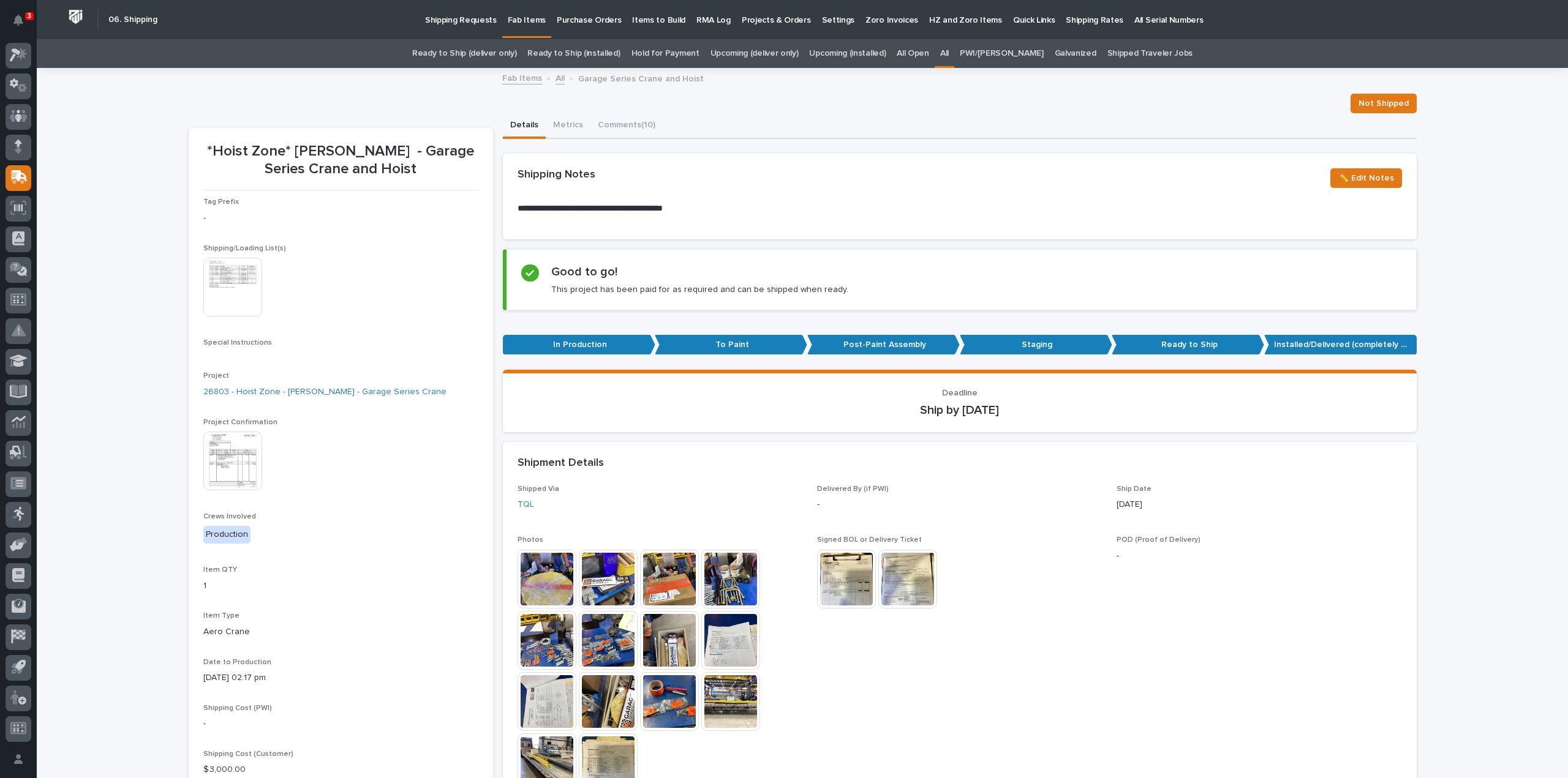
click at [948, 53] on div "All" at bounding box center [944, 54] width 19 height 29
click at [949, 51] on link "All" at bounding box center [944, 54] width 9 height 29
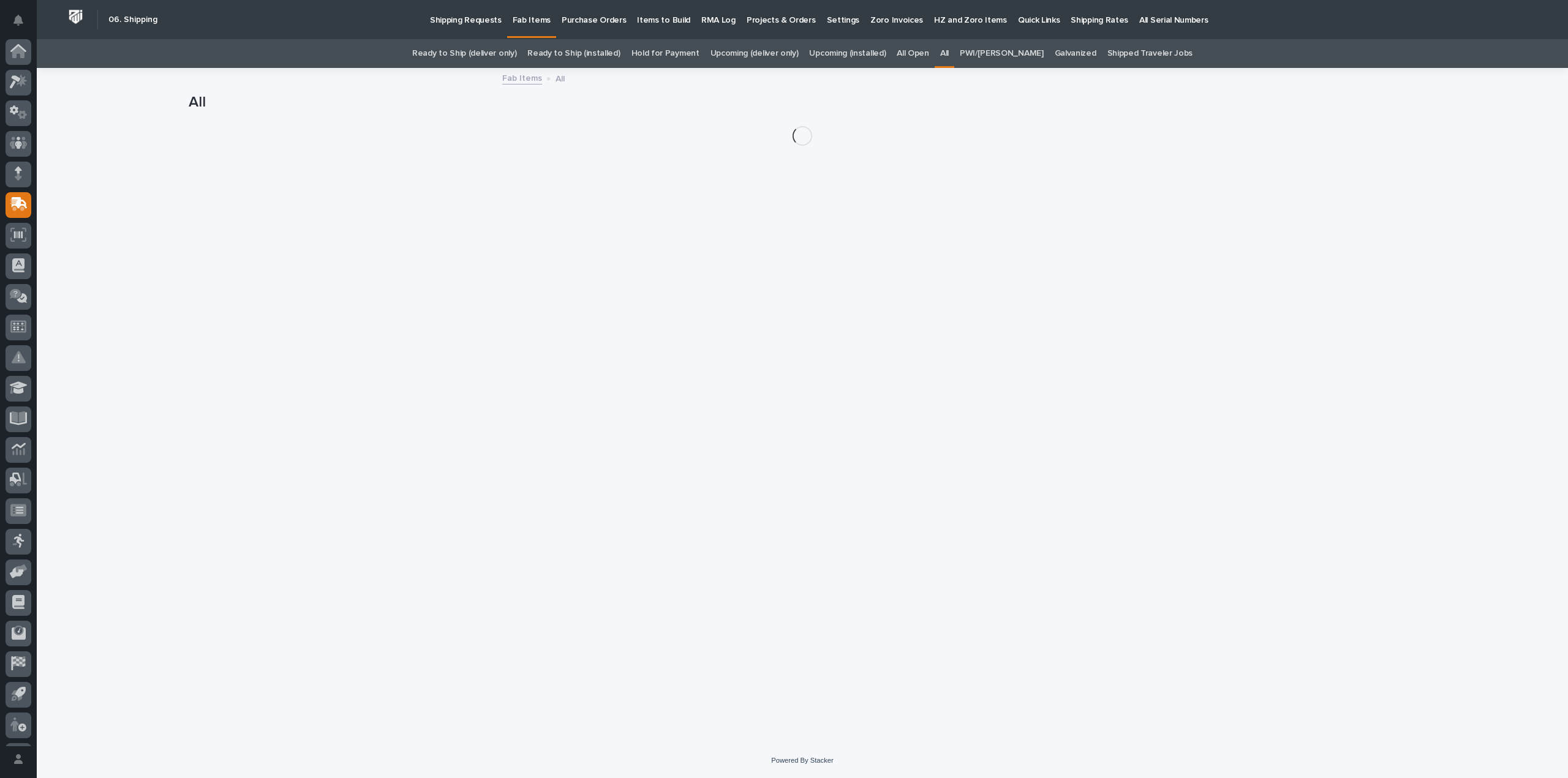
scroll to position [27, 0]
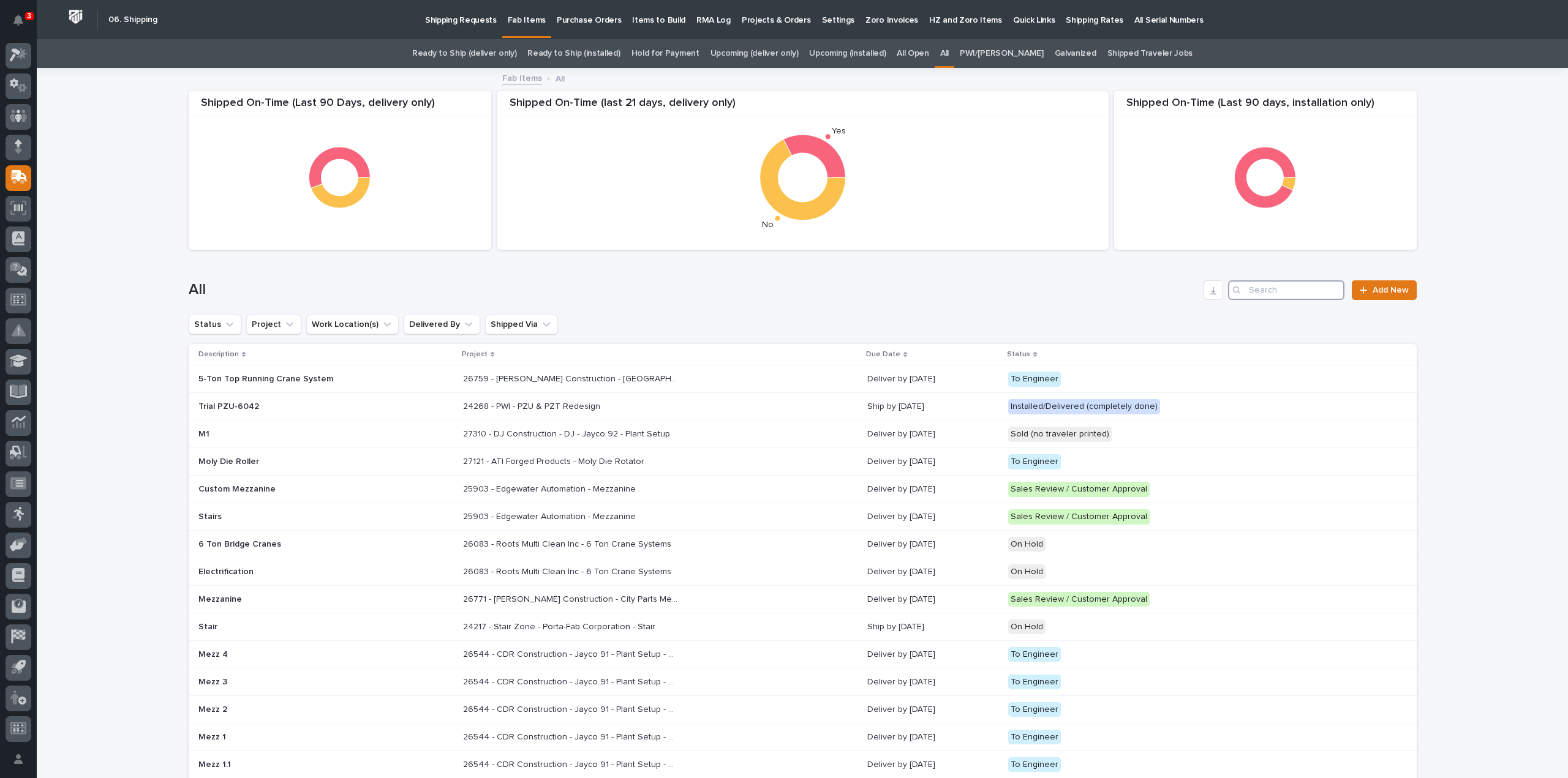
click at [1295, 293] on input "Search" at bounding box center [1287, 290] width 117 height 19
type input "26665"
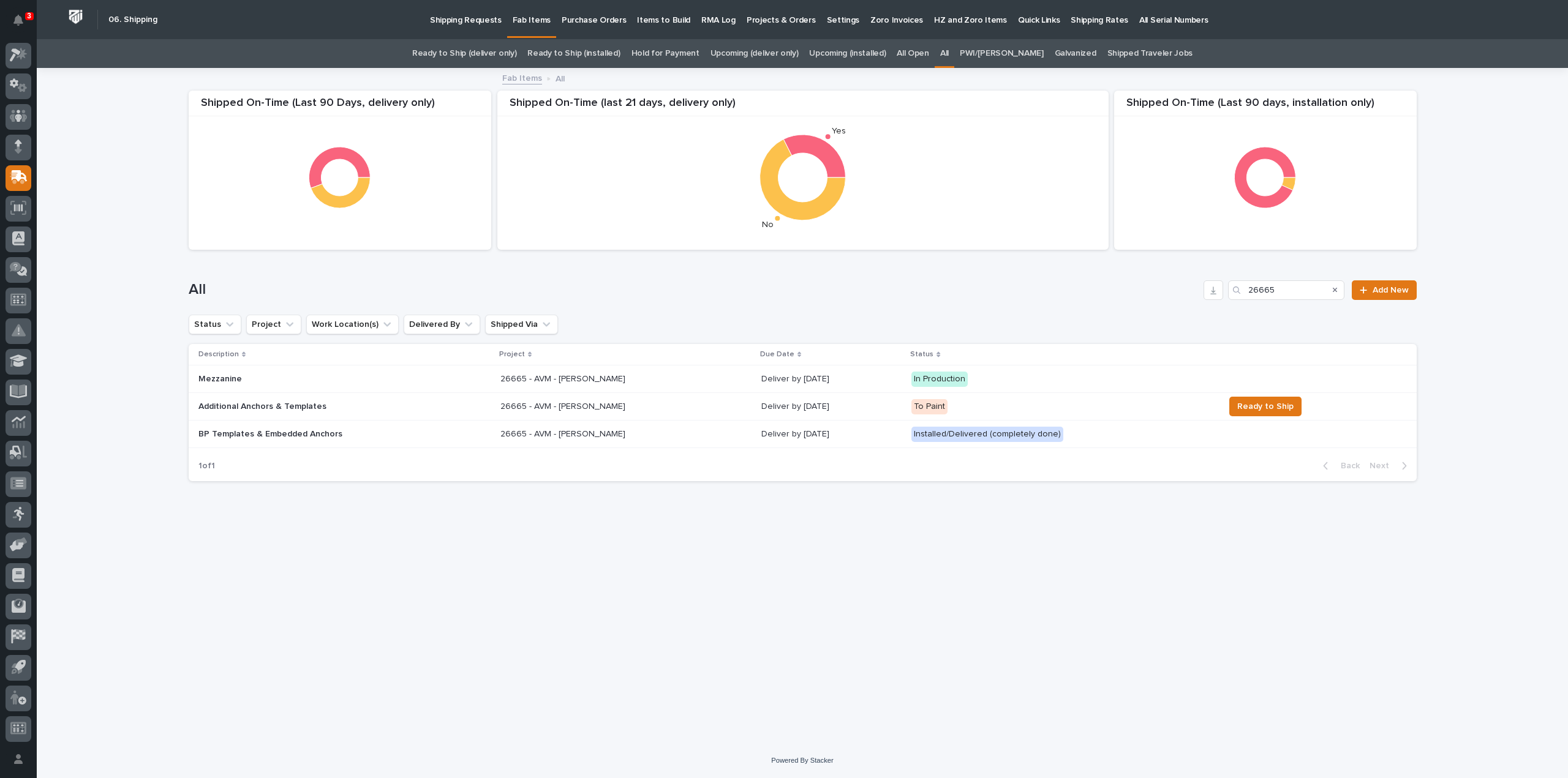
click at [301, 404] on p "Additional Anchors & Templates" at bounding box center [306, 407] width 214 height 11
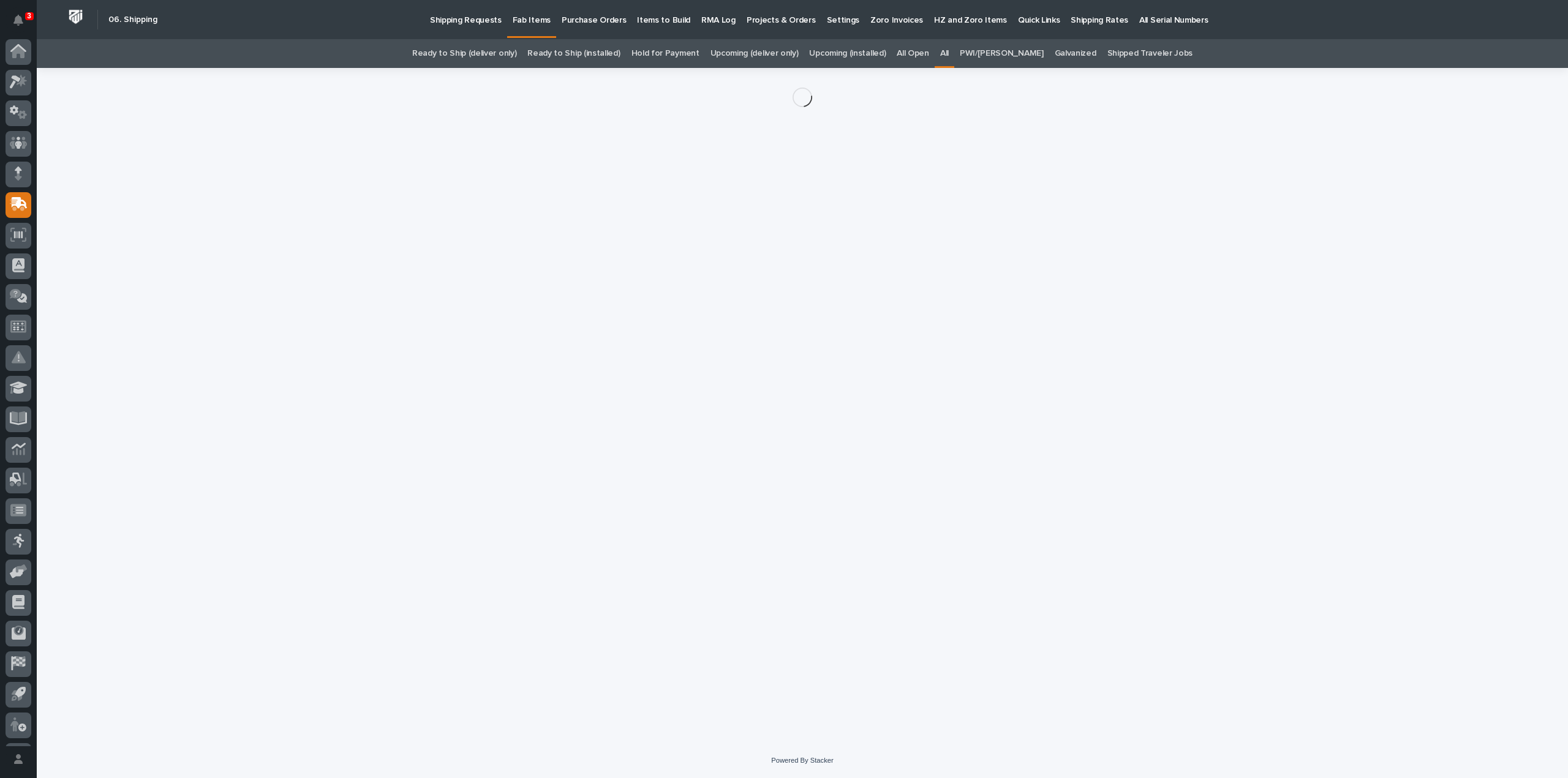
scroll to position [27, 0]
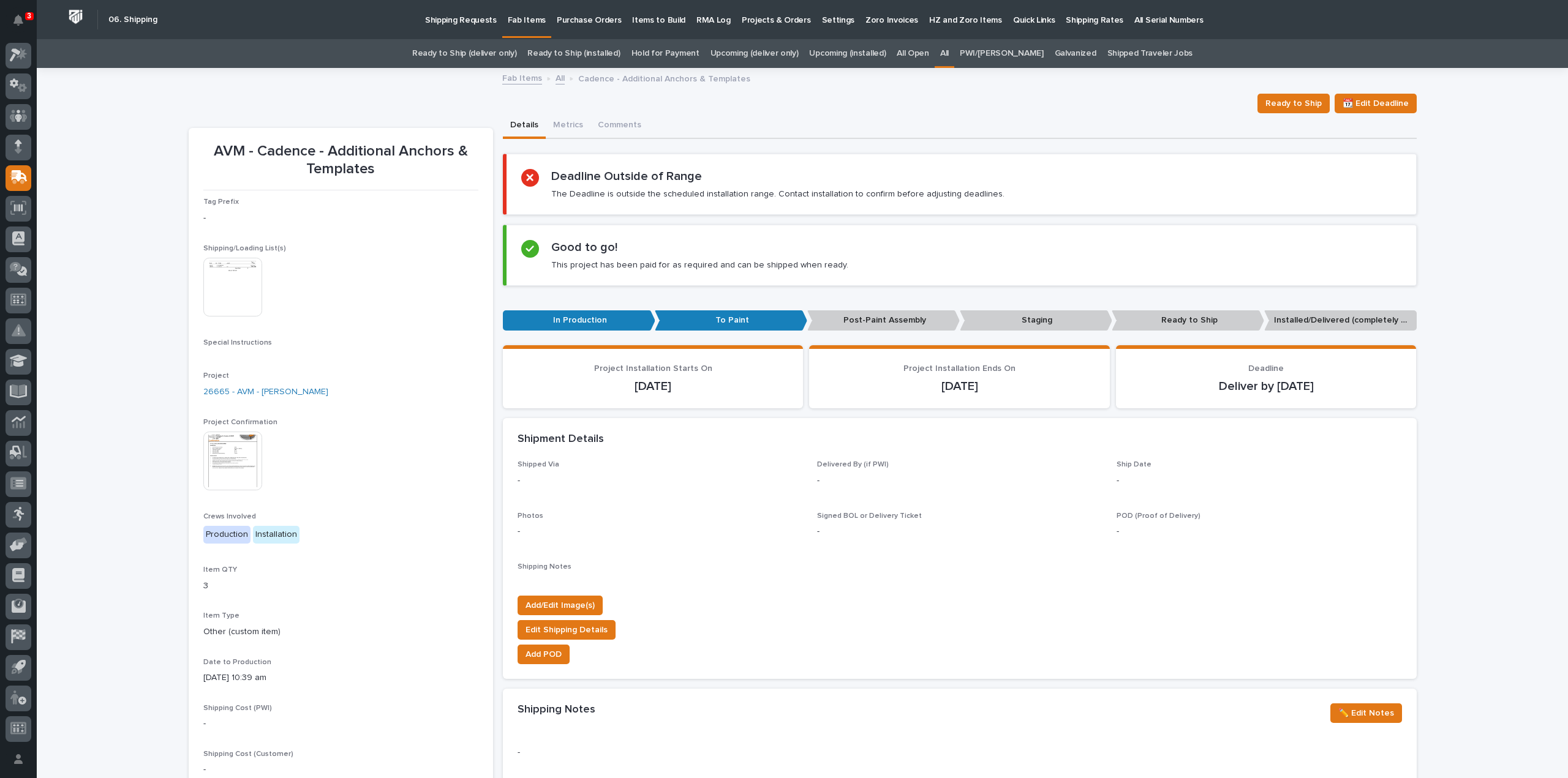
click at [243, 283] on img at bounding box center [233, 288] width 59 height 59
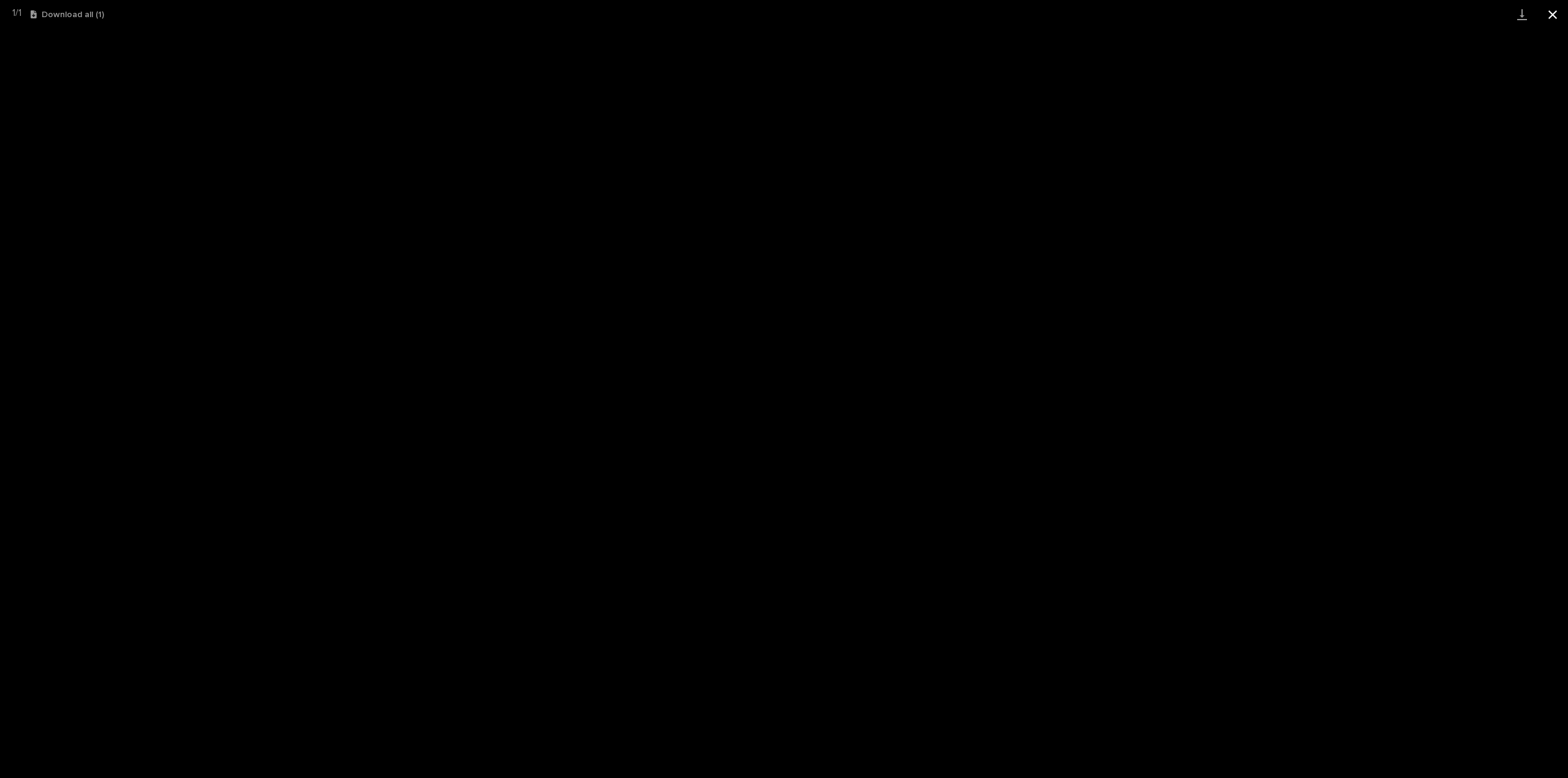
click at [1552, 15] on button "Close gallery" at bounding box center [1552, 14] width 31 height 29
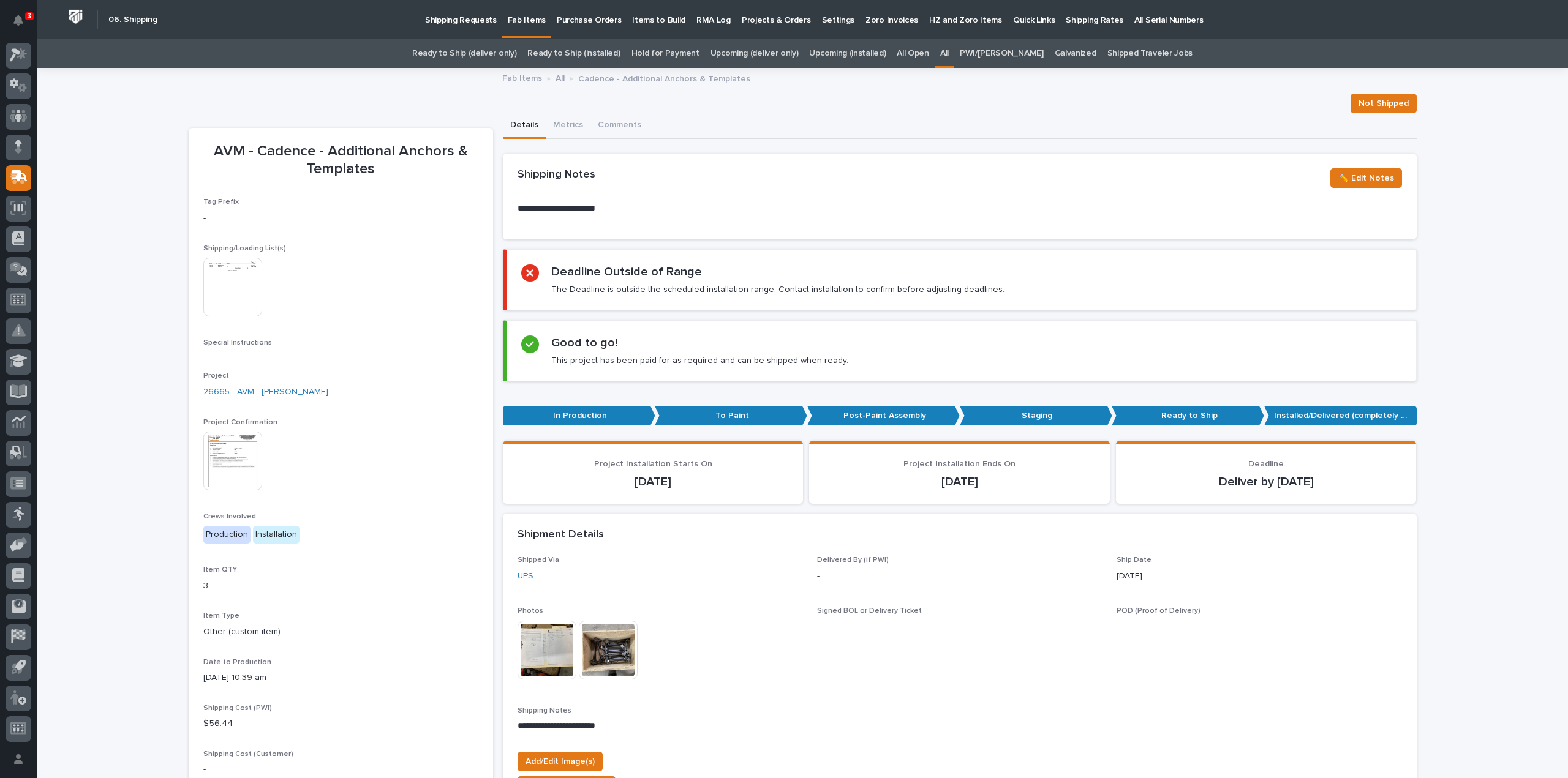
click at [949, 50] on link "All" at bounding box center [944, 54] width 9 height 29
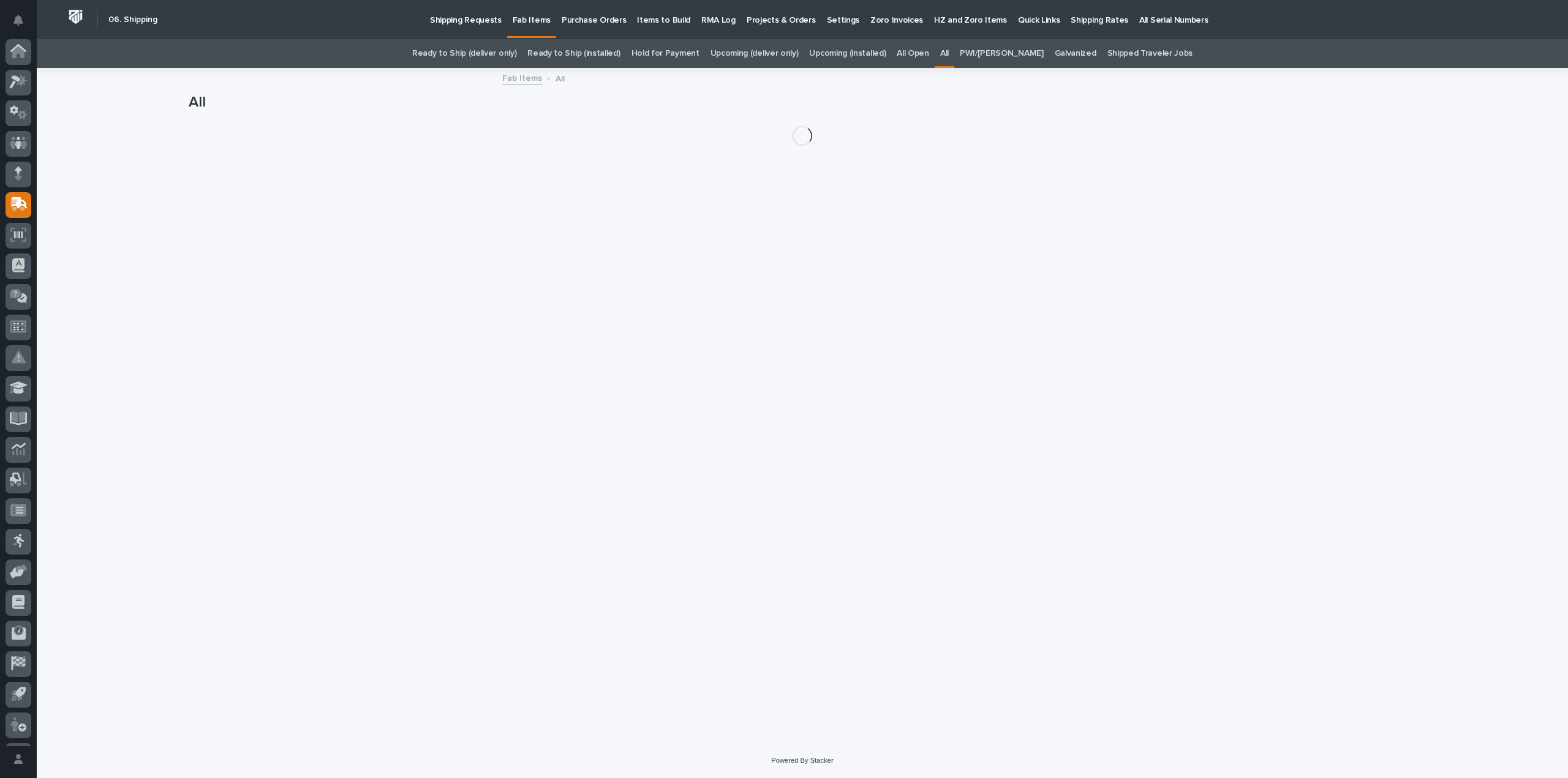
scroll to position [27, 0]
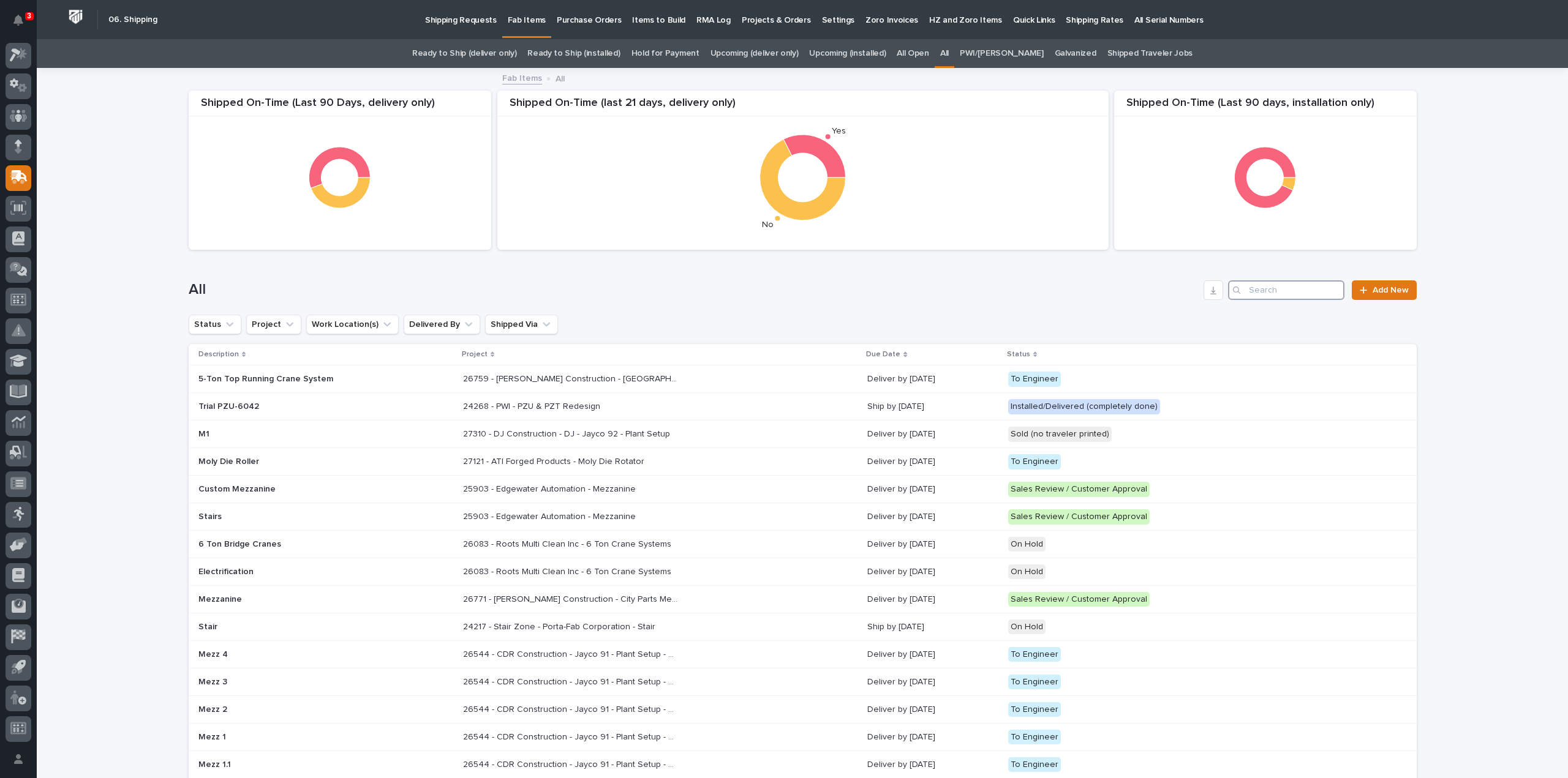
click at [1279, 288] on input "Search" at bounding box center [1287, 290] width 117 height 19
type input "26797"
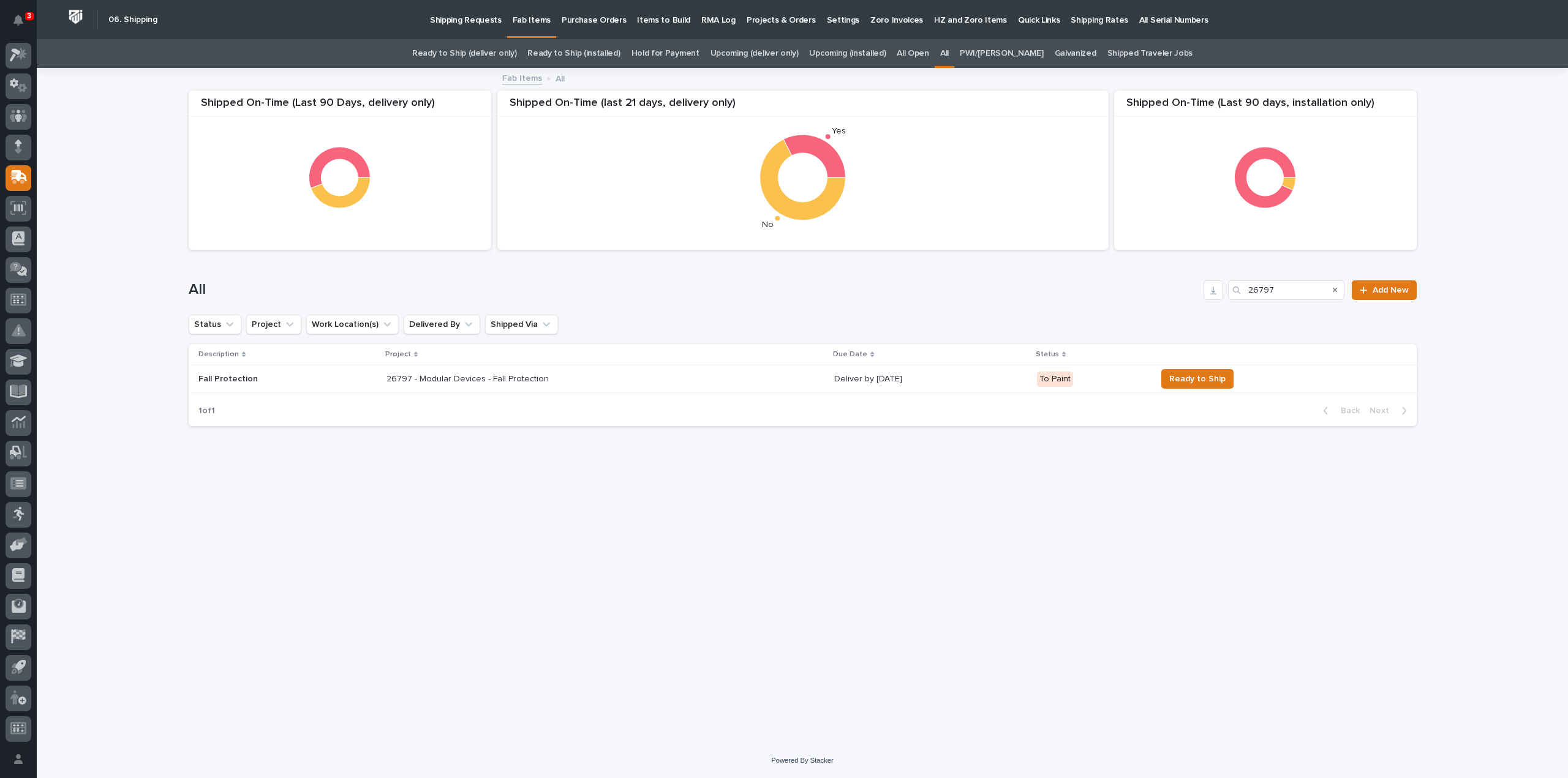
click at [498, 384] on div "26797 - Modular Devices - Fall Protection 26797 - Modular Devices - Fall Protec…" at bounding box center [606, 379] width 439 height 20
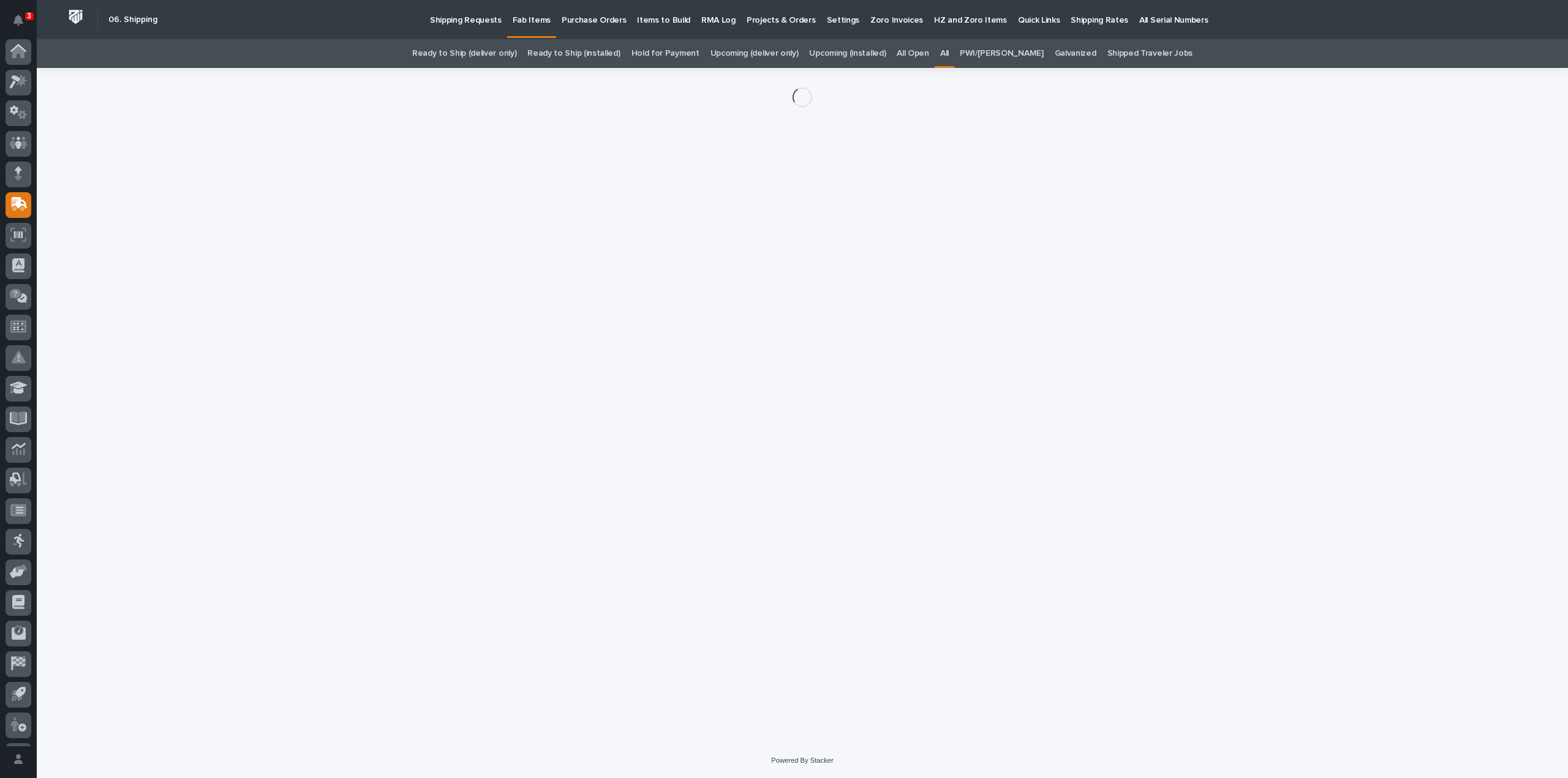
scroll to position [27, 0]
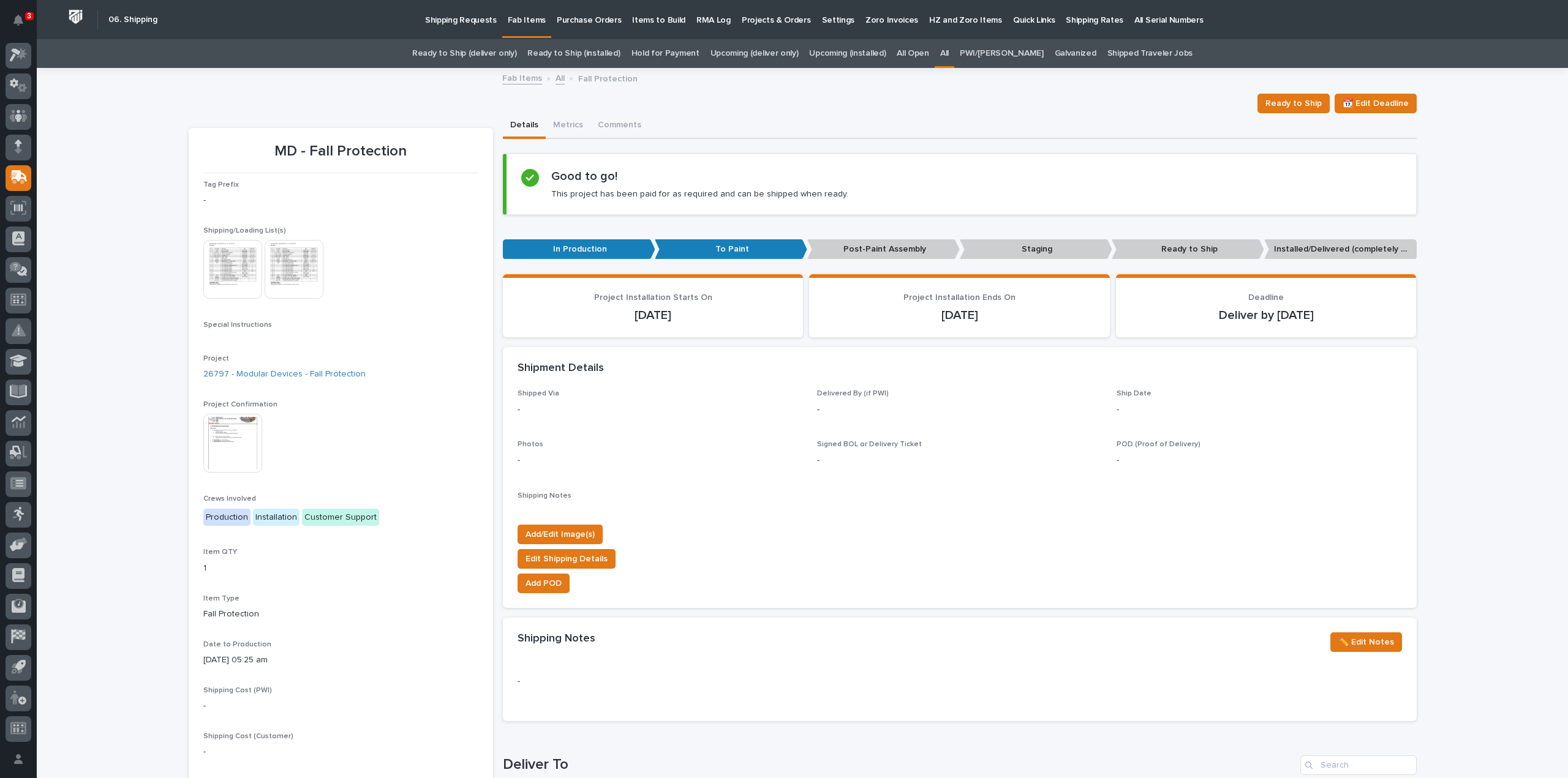
click at [245, 275] on img at bounding box center [233, 269] width 59 height 59
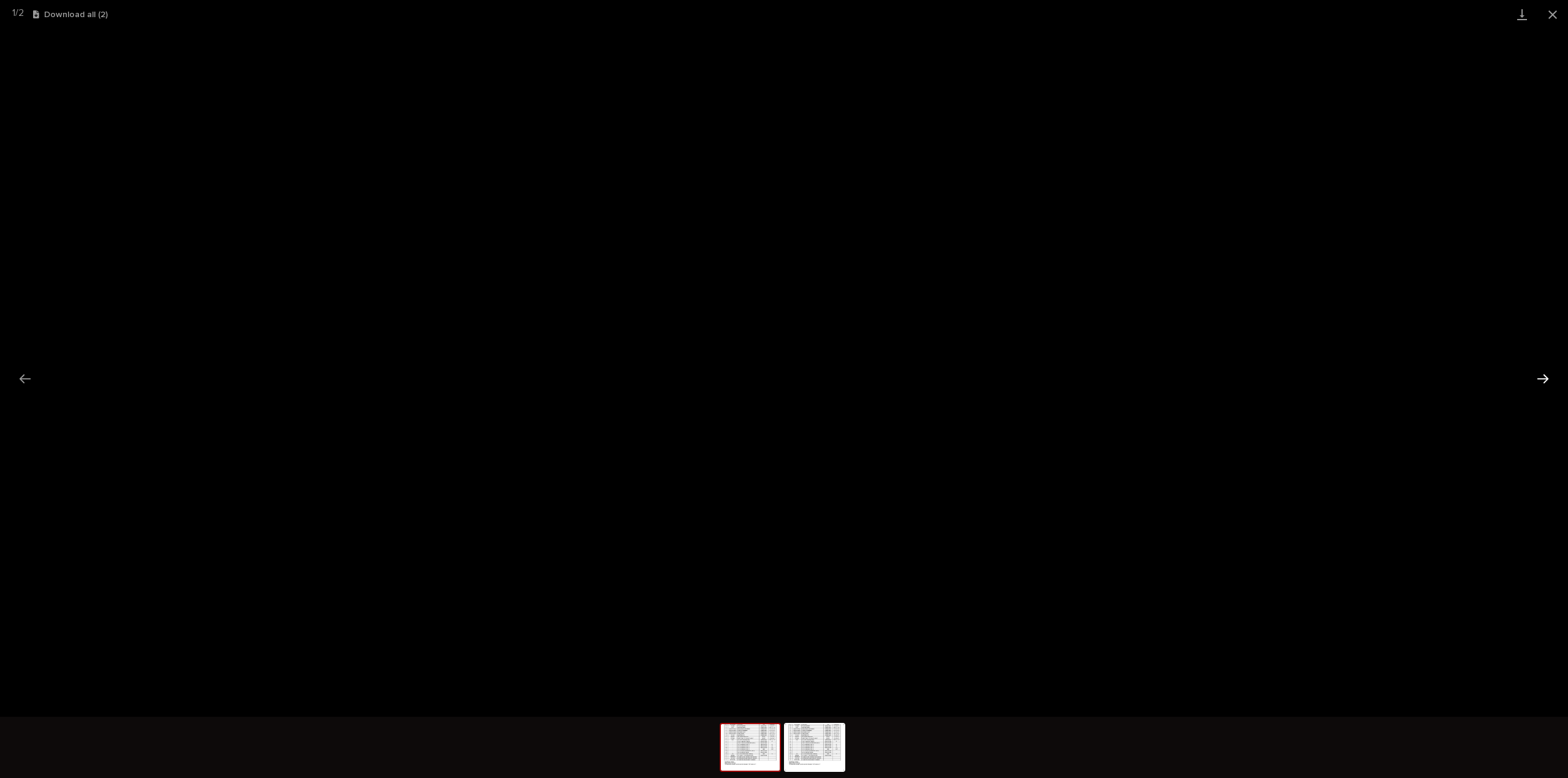
click at [1540, 378] on button "Next slide" at bounding box center [1543, 378] width 26 height 24
drag, startPoint x: 1549, startPoint y: 9, endPoint x: 1542, endPoint y: 13, distance: 8.1
click at [1549, 9] on button "Close gallery" at bounding box center [1552, 14] width 31 height 29
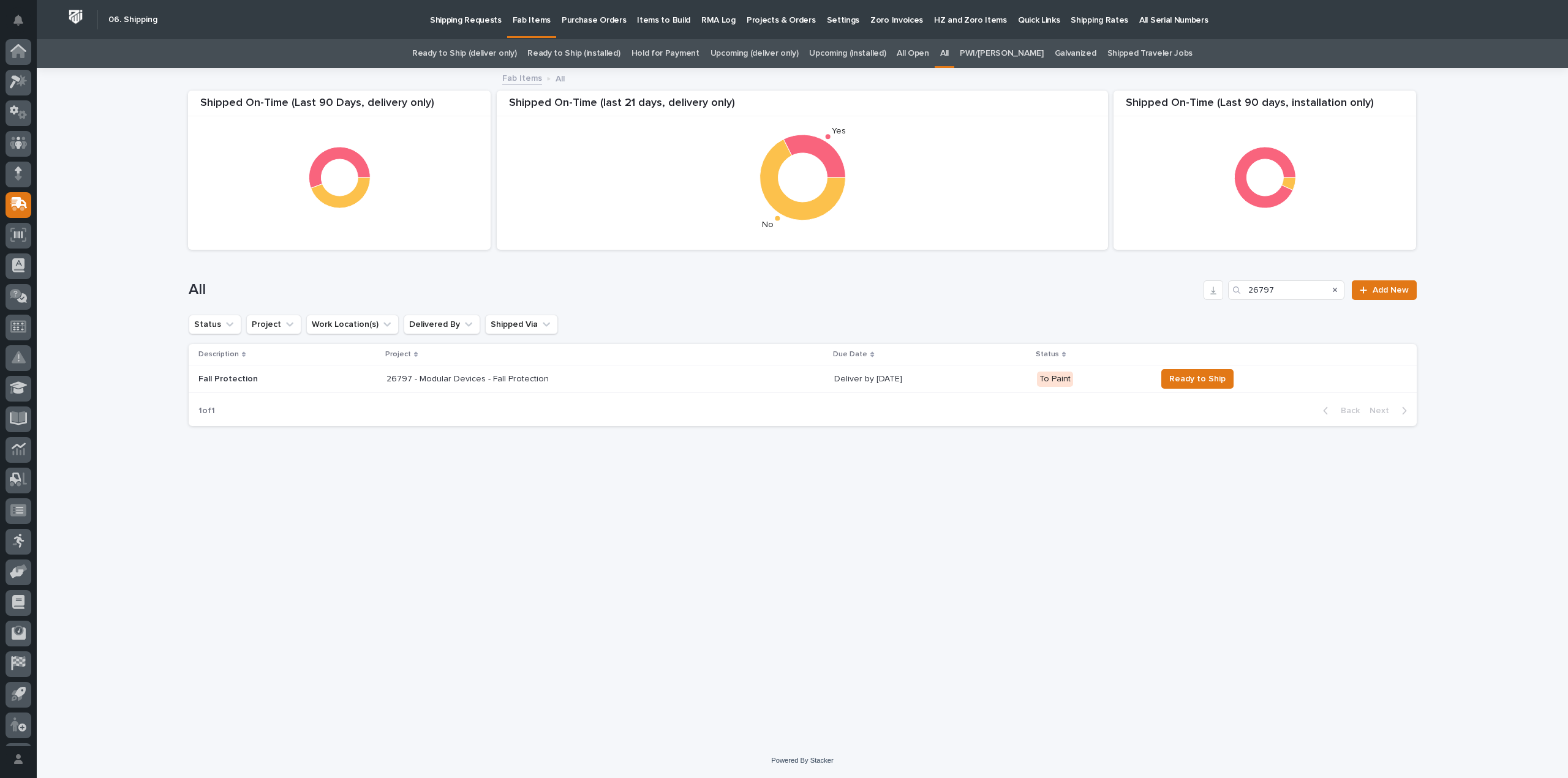
scroll to position [27, 0]
drag, startPoint x: 1299, startPoint y: 287, endPoint x: 1176, endPoint y: 314, distance: 125.9
click at [1176, 314] on div "All 26797 Add New" at bounding box center [803, 286] width 1228 height 59
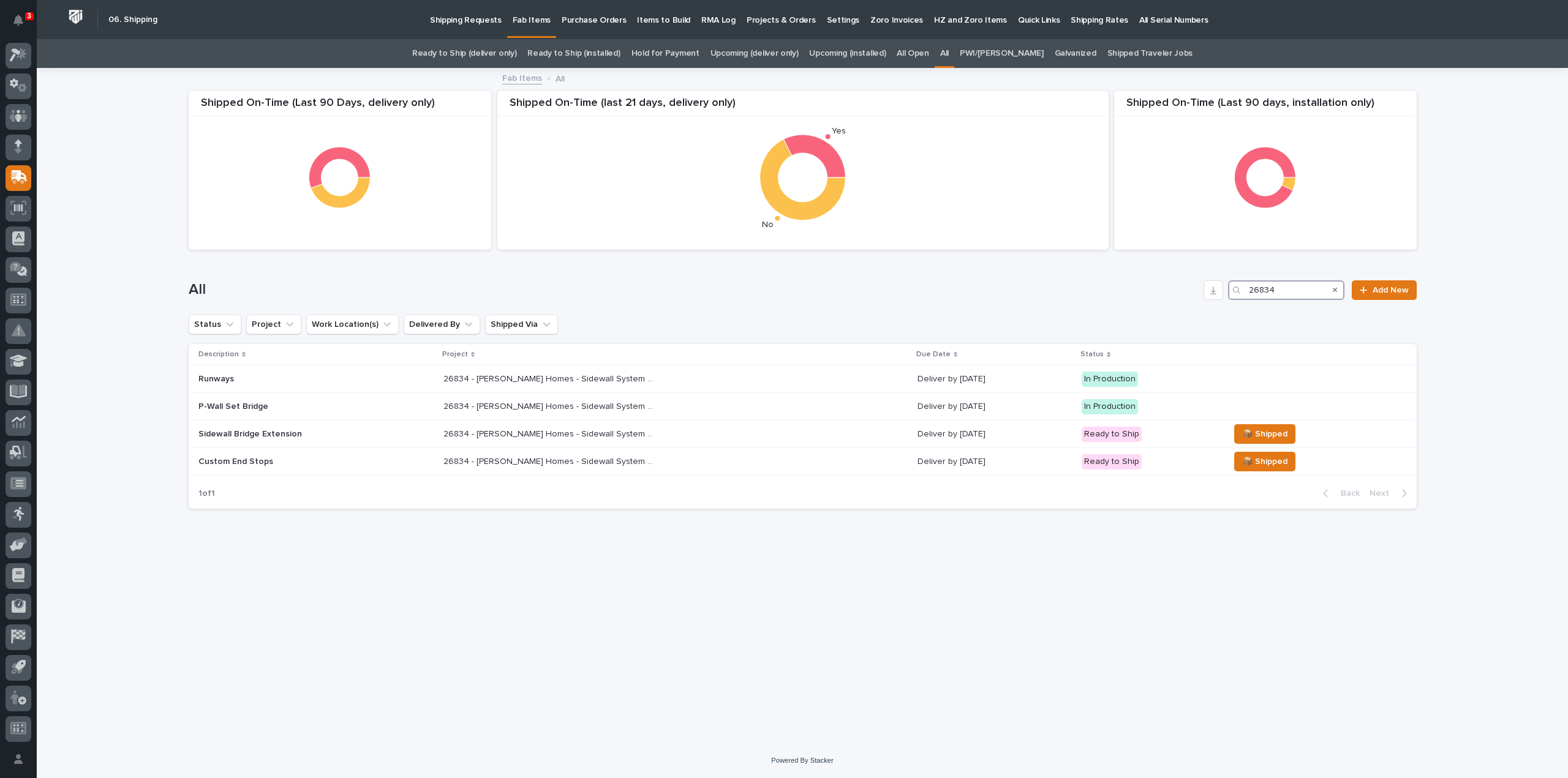
type input "26834"
click at [481, 383] on p "26834 - [PERSON_NAME] Homes - Sidewall System Modification and P-Wall Set System" at bounding box center [552, 378] width 217 height 13
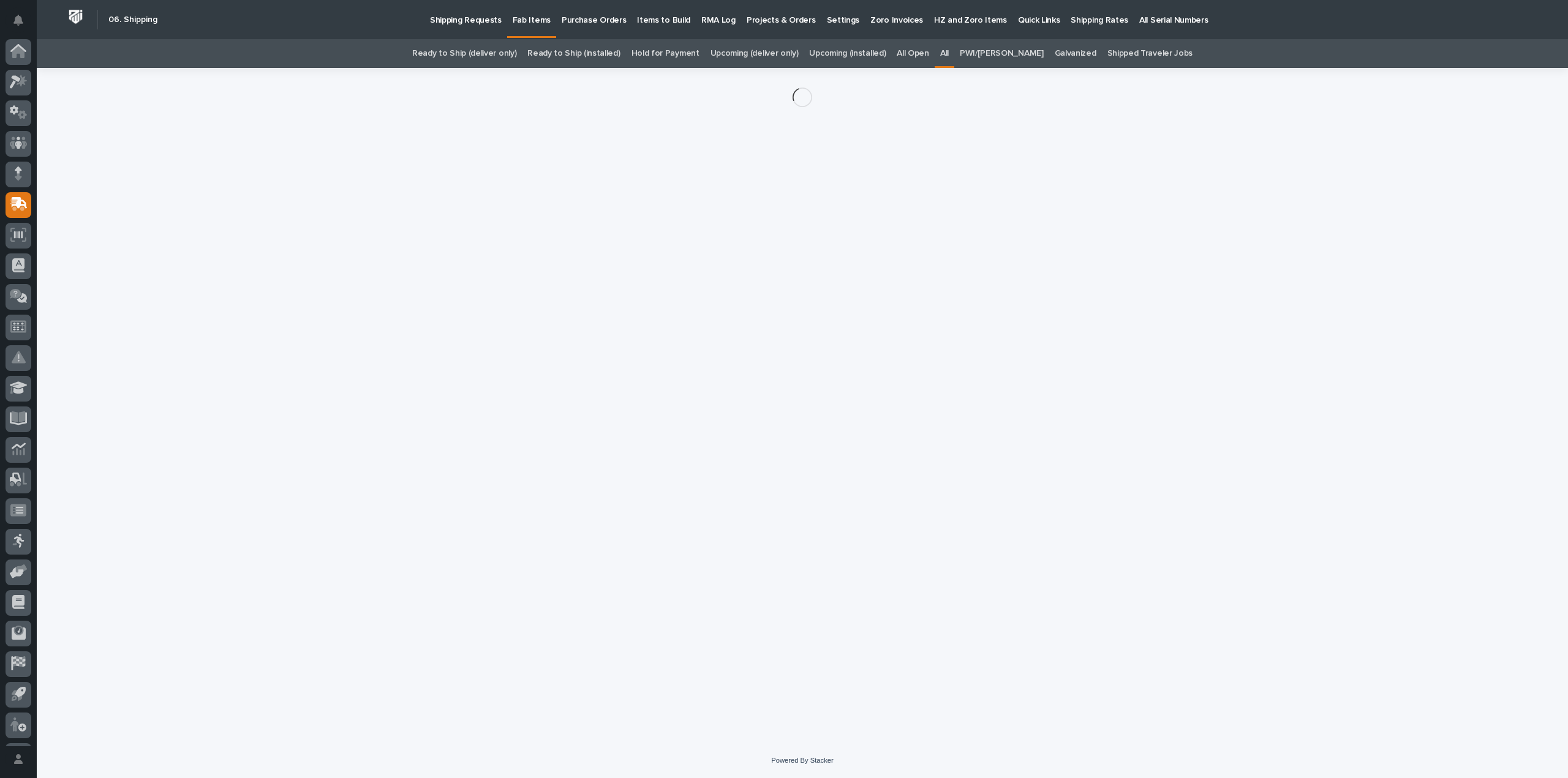
scroll to position [27, 0]
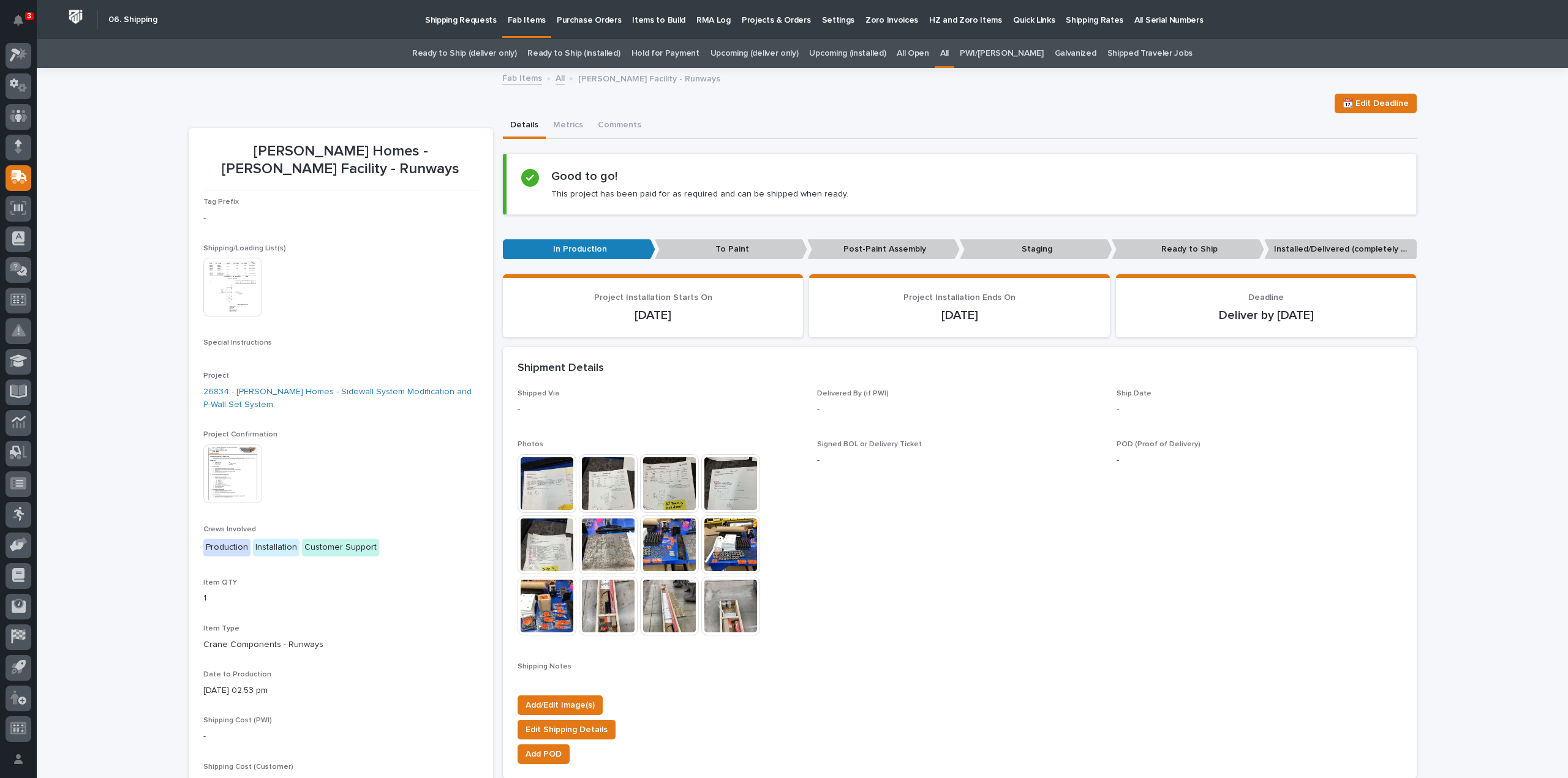
click at [949, 50] on link "All" at bounding box center [944, 54] width 9 height 29
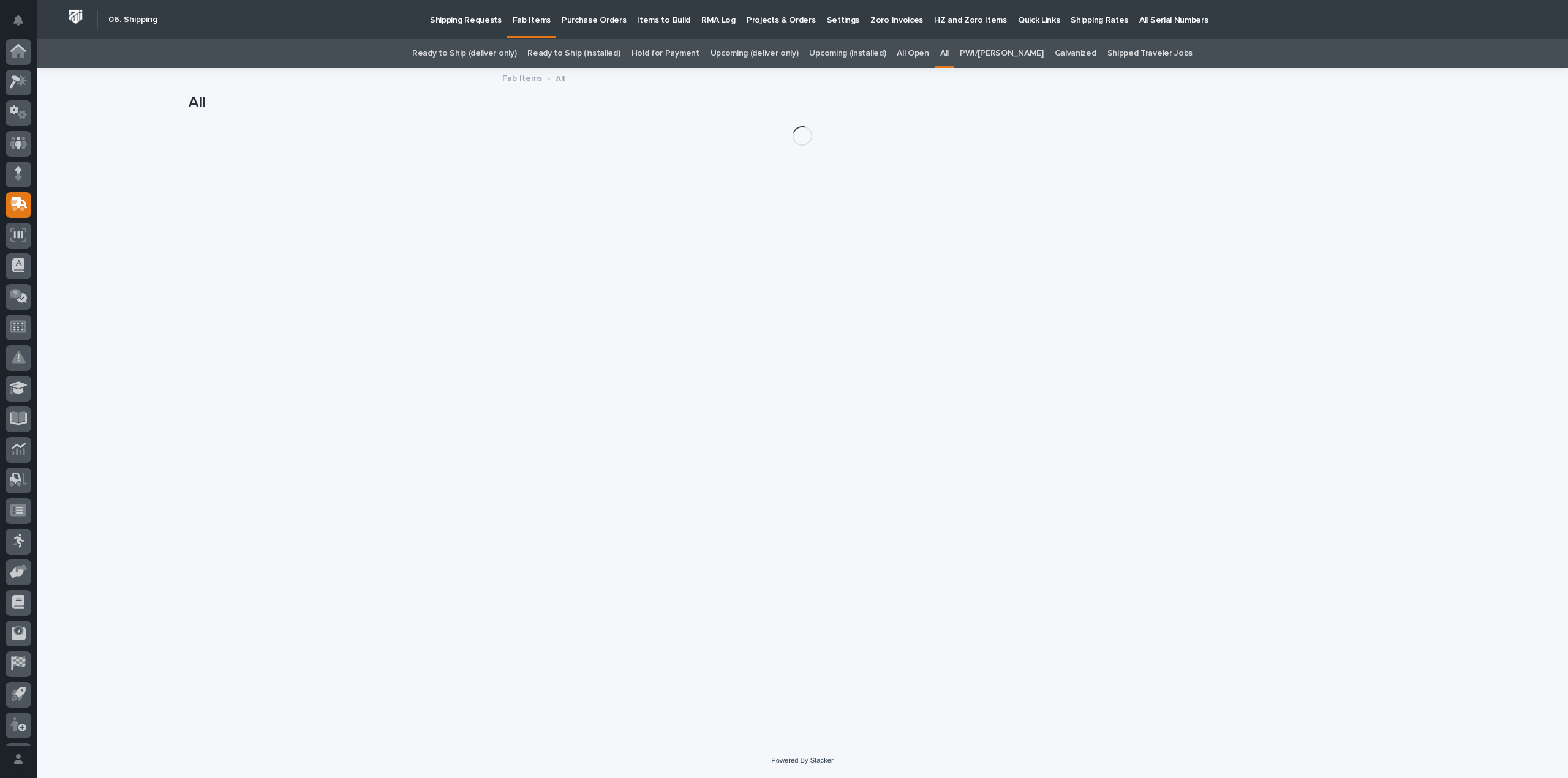
scroll to position [27, 0]
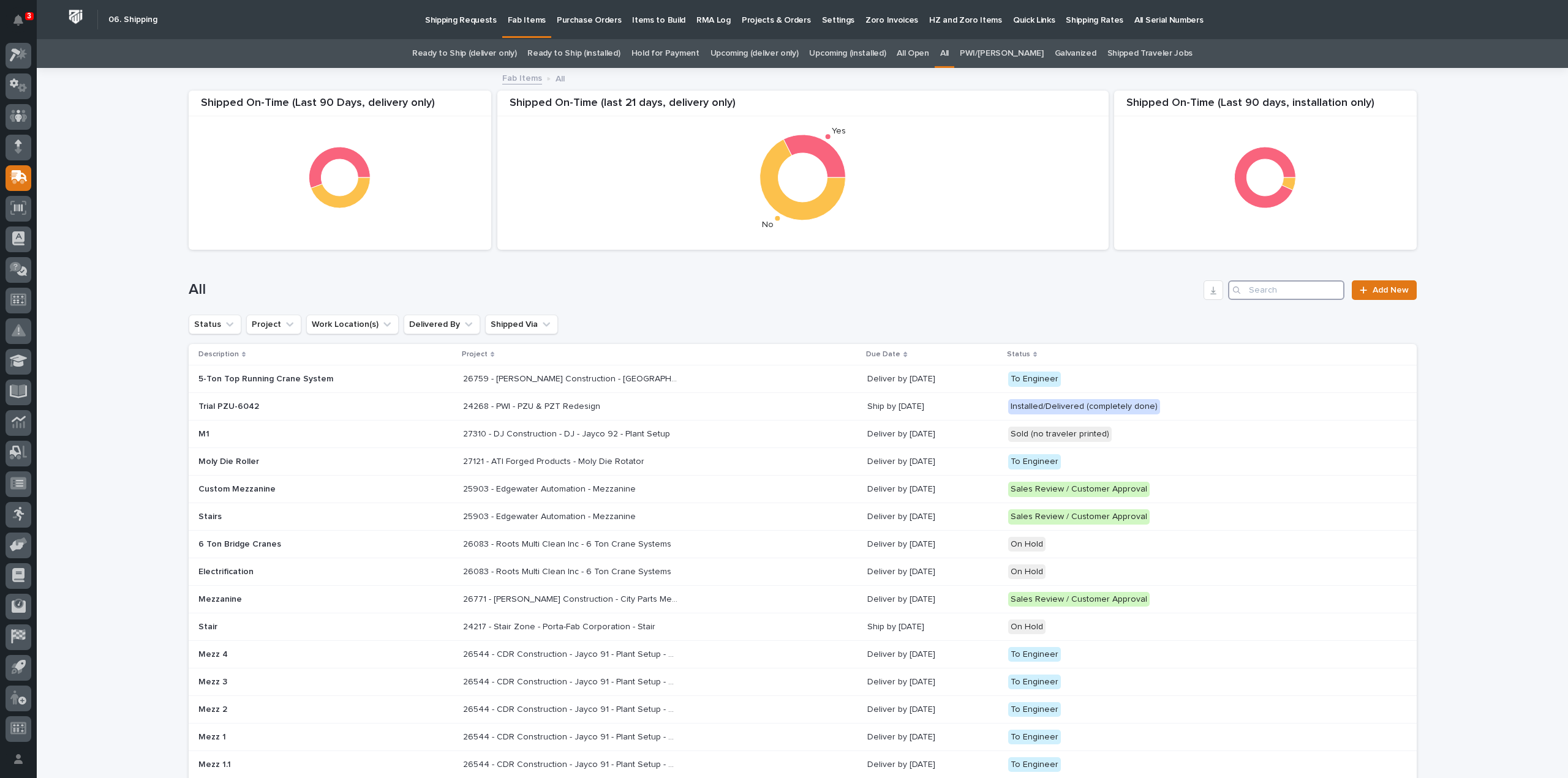
click at [1287, 294] on input "Search" at bounding box center [1287, 290] width 117 height 19
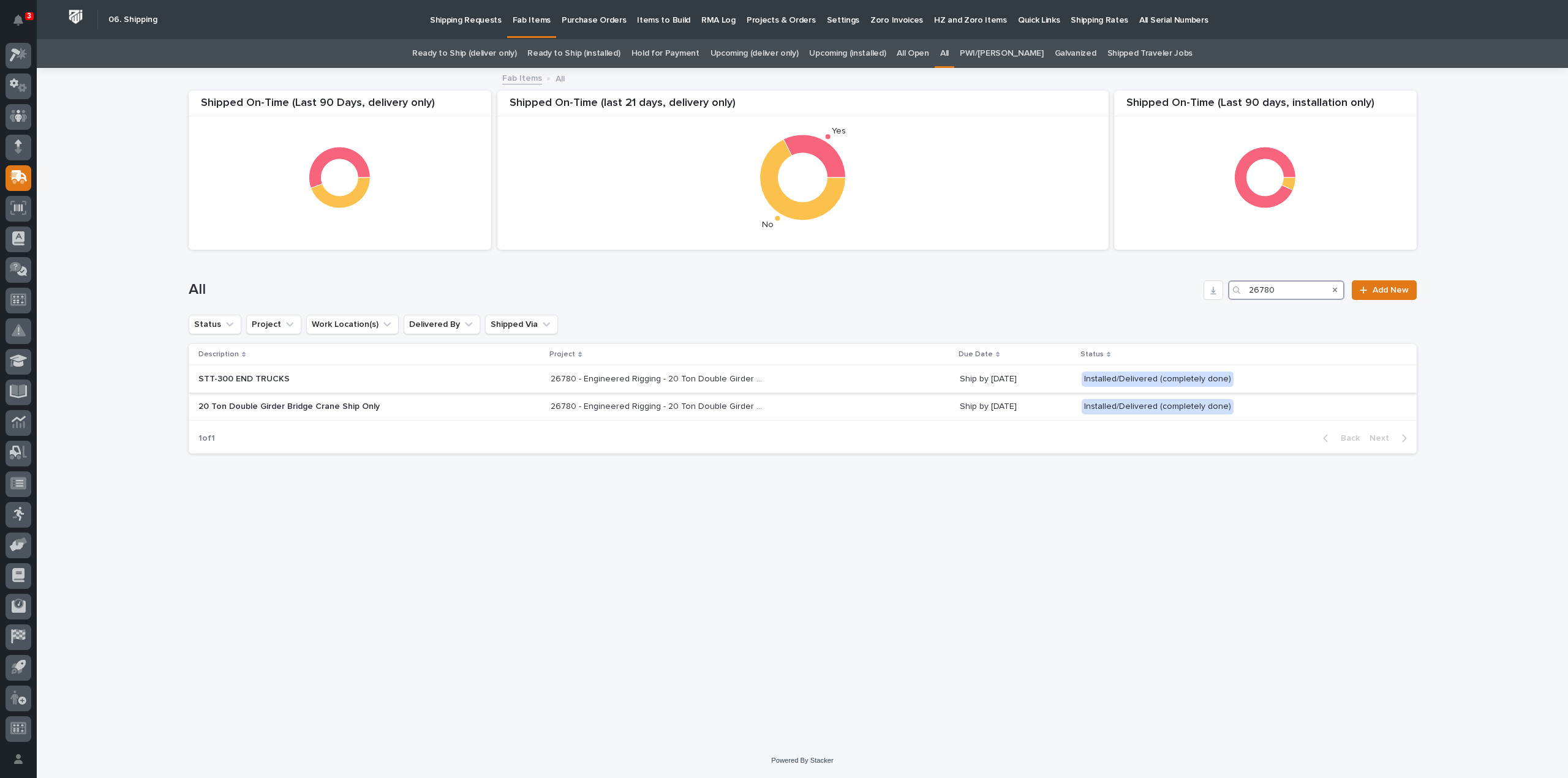
type input "26780"
click at [558, 380] on p "26780 - Engineered Rigging - 20 Ton Double Girder Bridge Crane Ship Only" at bounding box center [659, 378] width 217 height 13
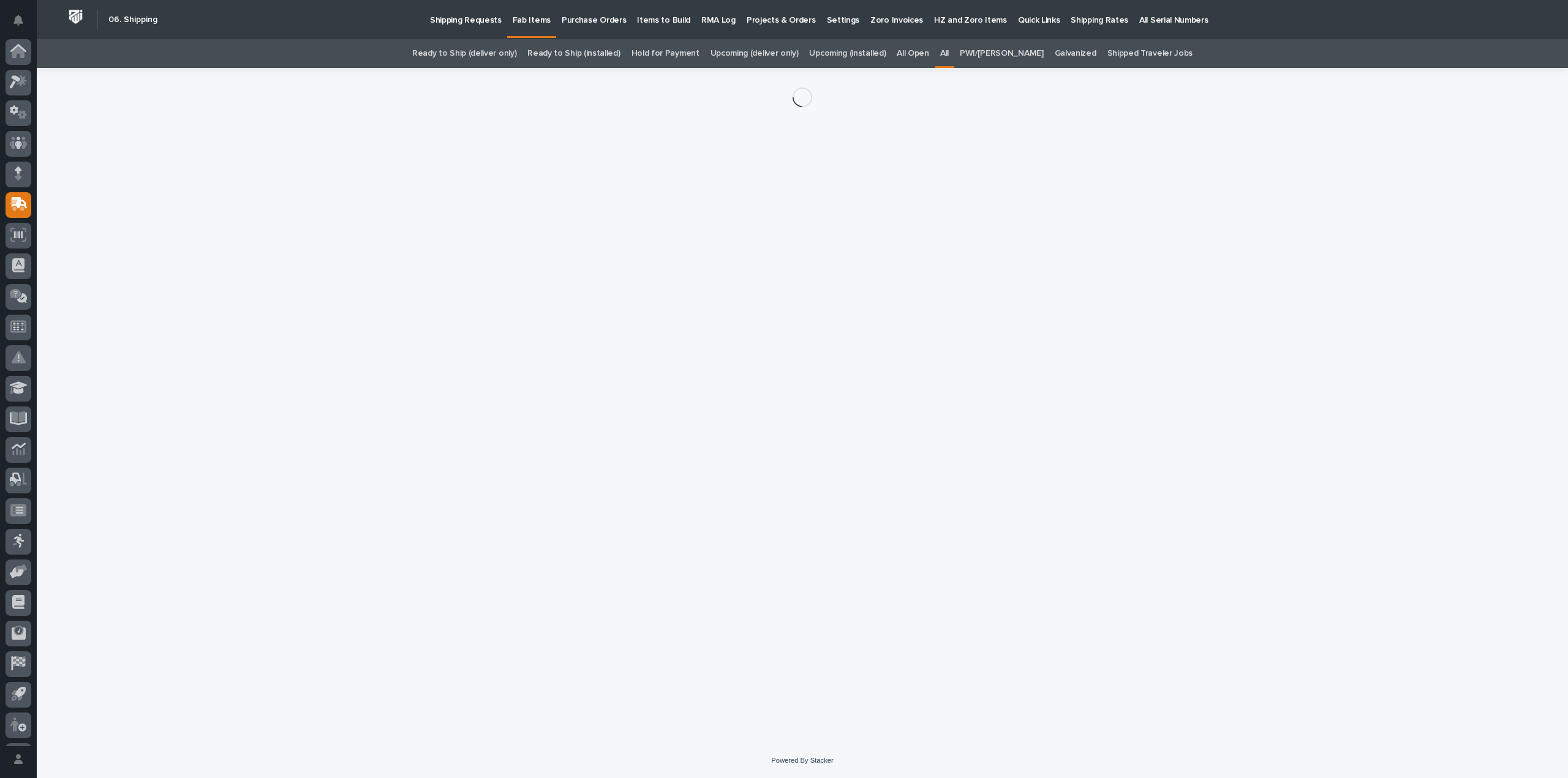
scroll to position [27, 0]
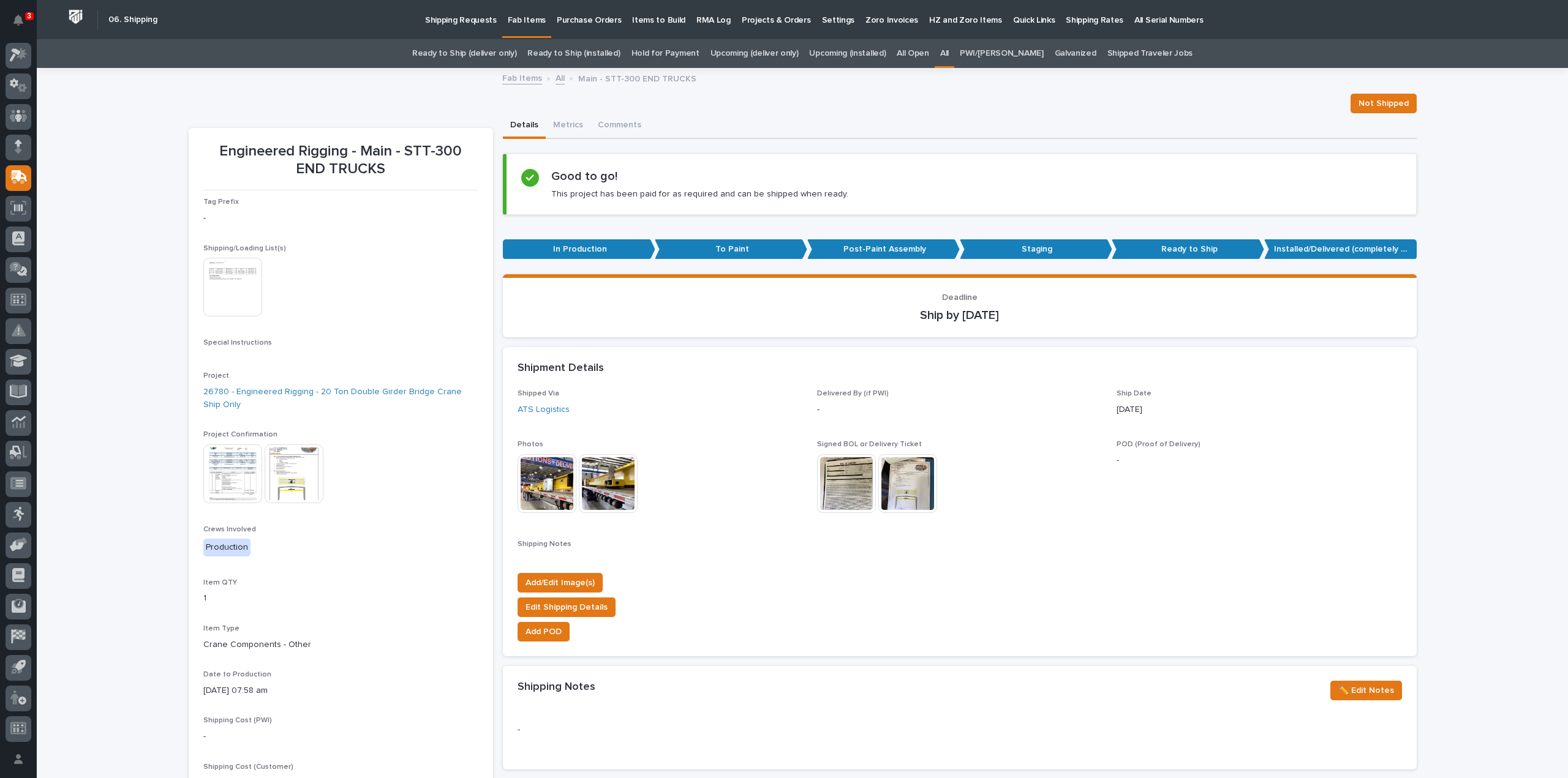
click at [243, 293] on img at bounding box center [233, 288] width 59 height 59
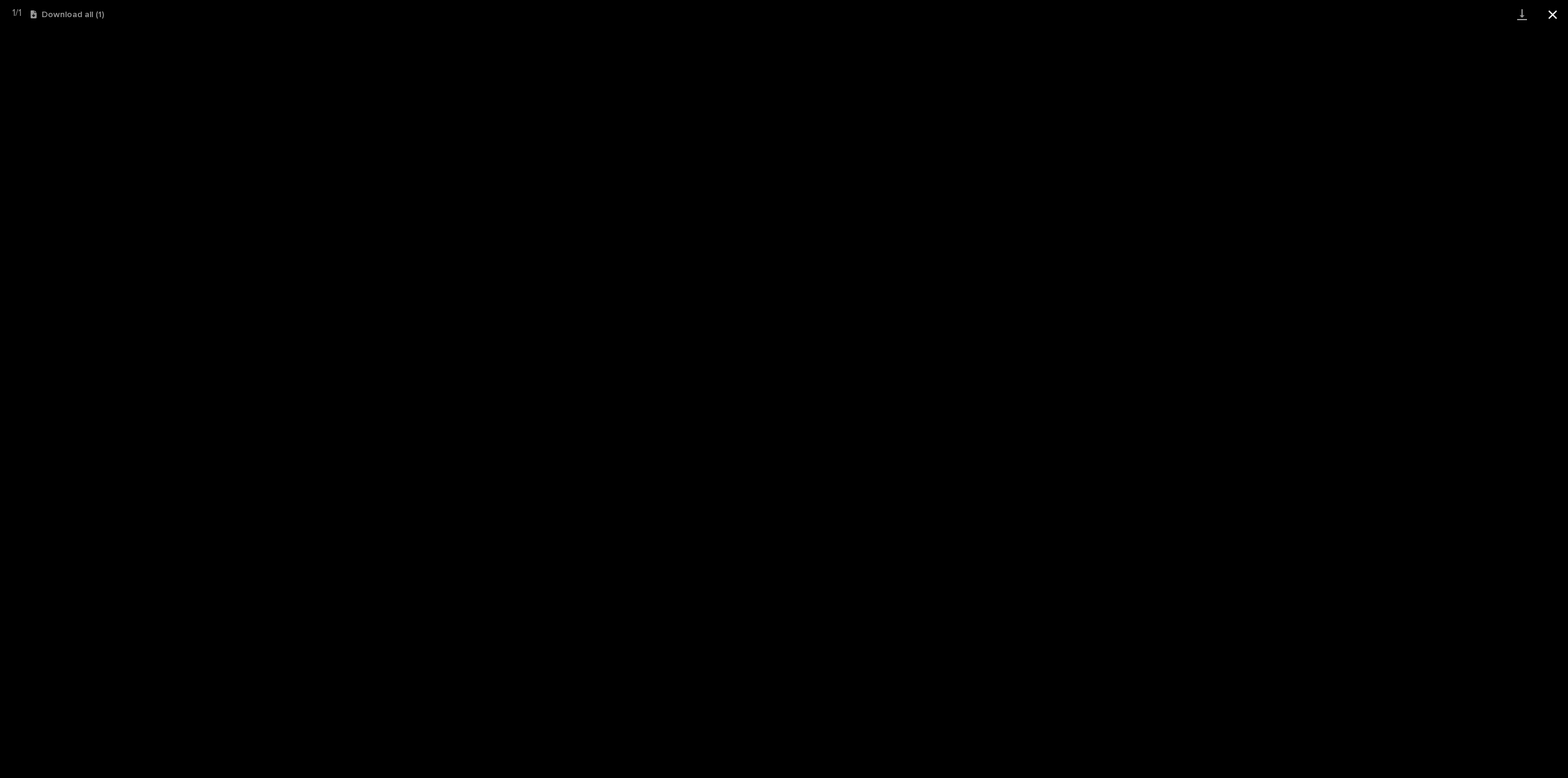
click at [1555, 11] on button "Close gallery" at bounding box center [1552, 14] width 31 height 29
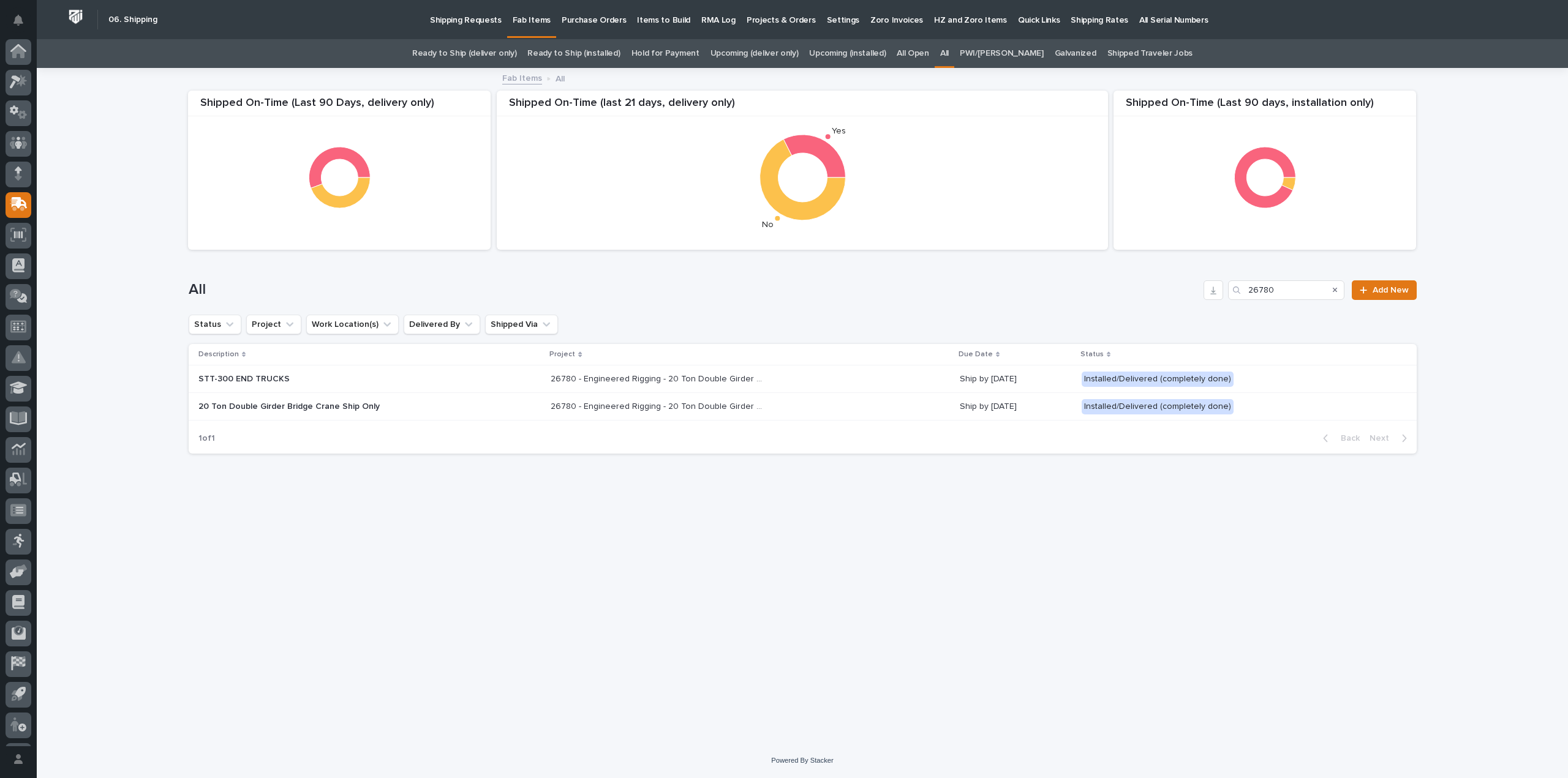
scroll to position [27, 0]
click at [421, 403] on div "20 Ton Double Girder Bridge Crane Ship Only" at bounding box center [370, 407] width 343 height 20
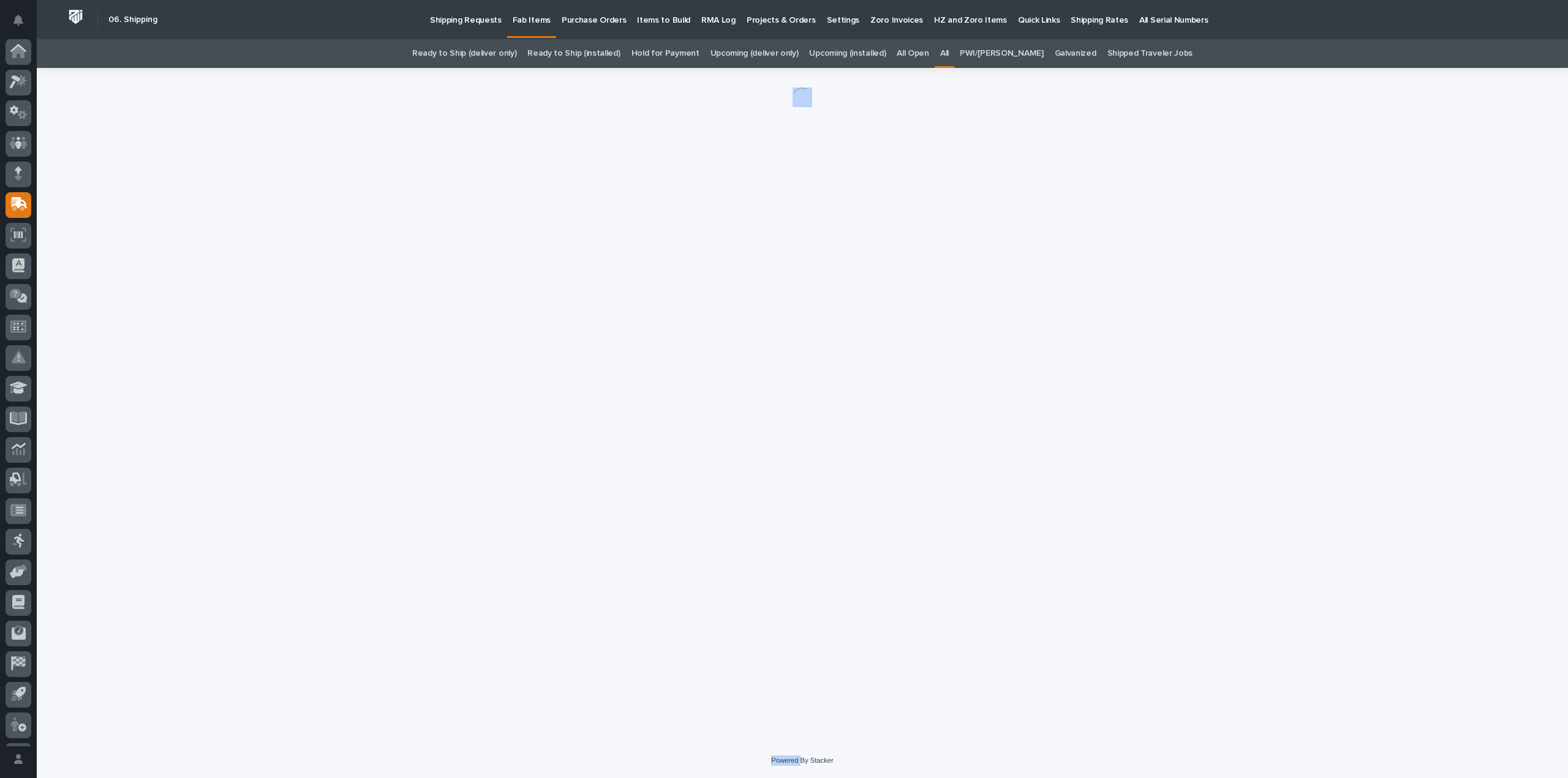
scroll to position [27, 0]
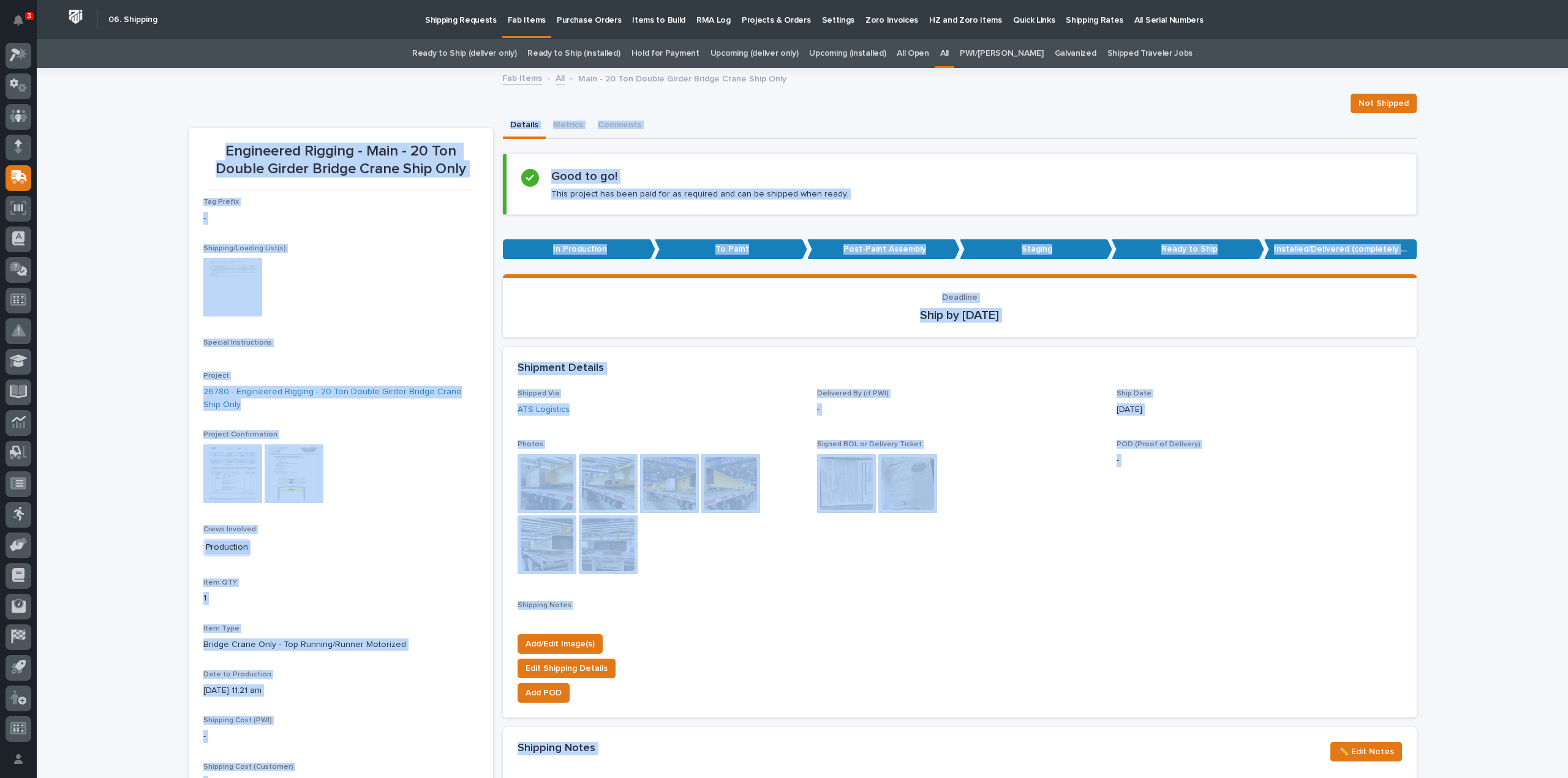
click at [204, 292] on img at bounding box center [233, 288] width 59 height 59
